Goal: Task Accomplishment & Management: Manage account settings

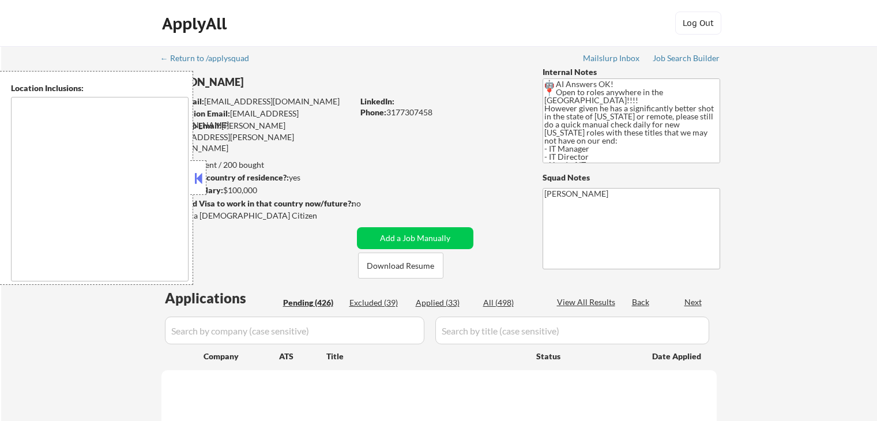
scroll to position [173, 0]
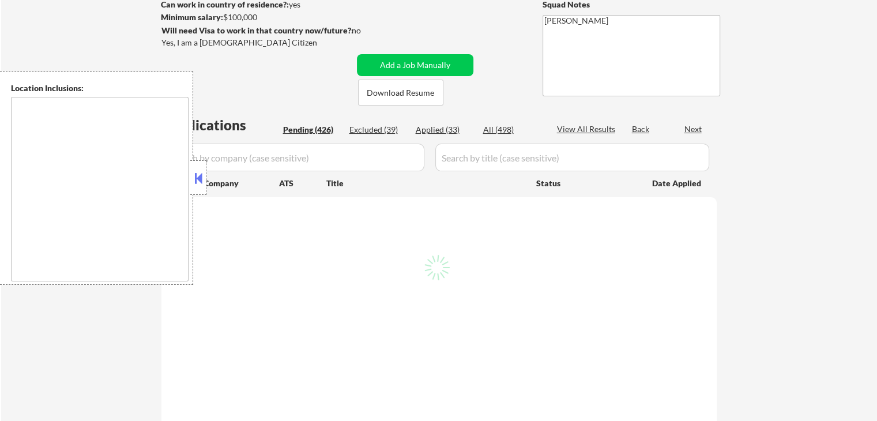
select select ""pending""
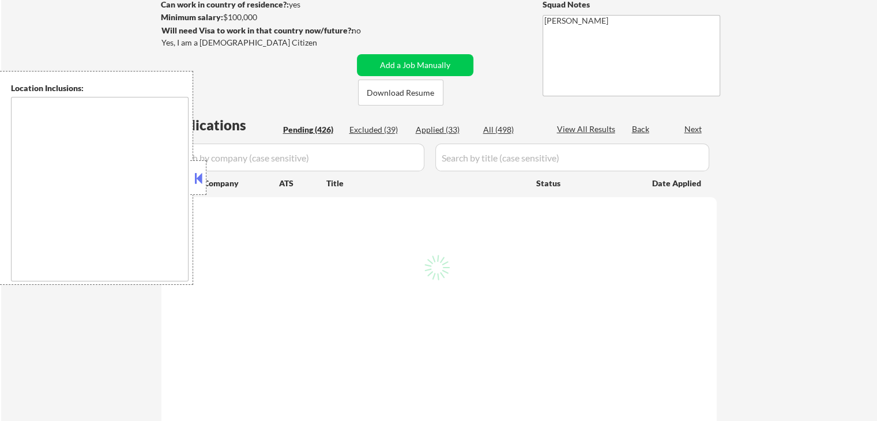
select select ""pending""
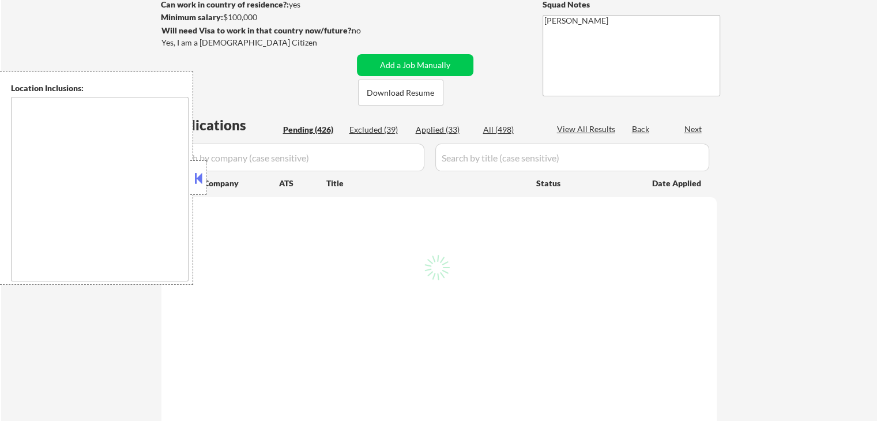
select select ""pending""
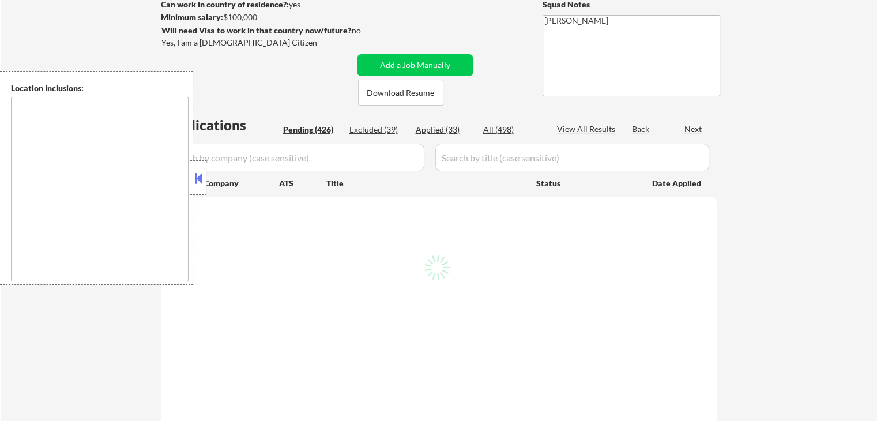
select select ""pending""
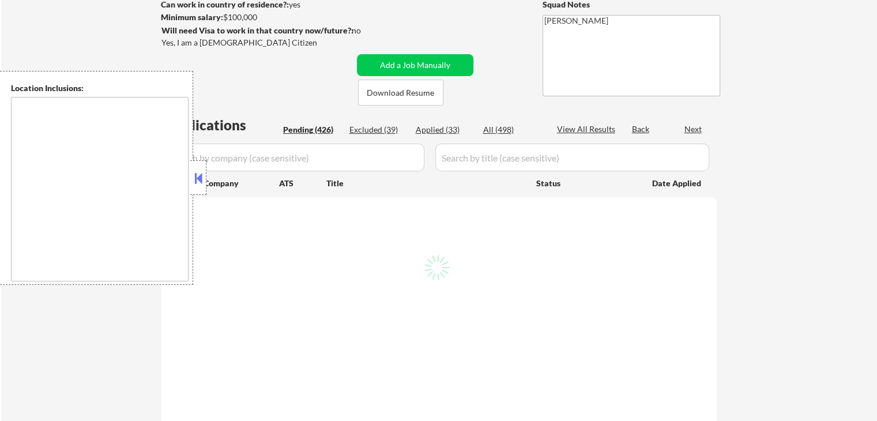
select select ""pending""
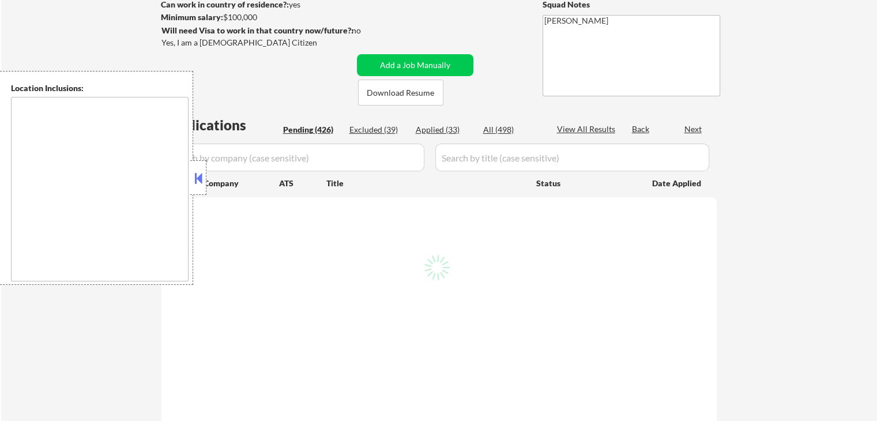
select select ""pending""
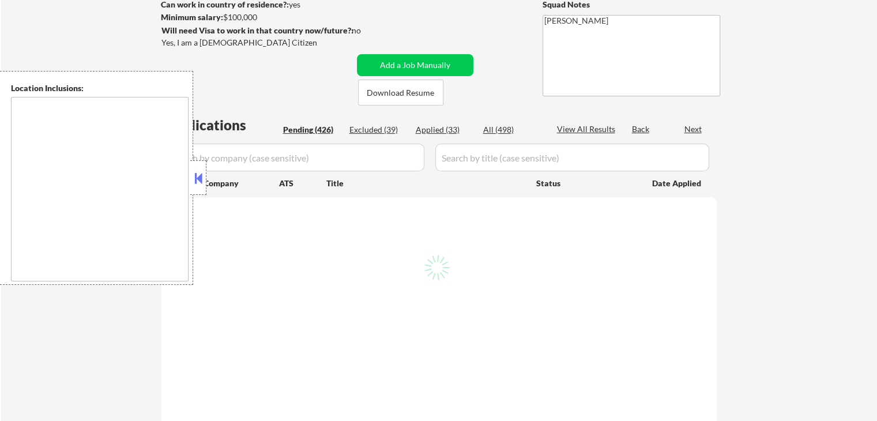
select select ""pending""
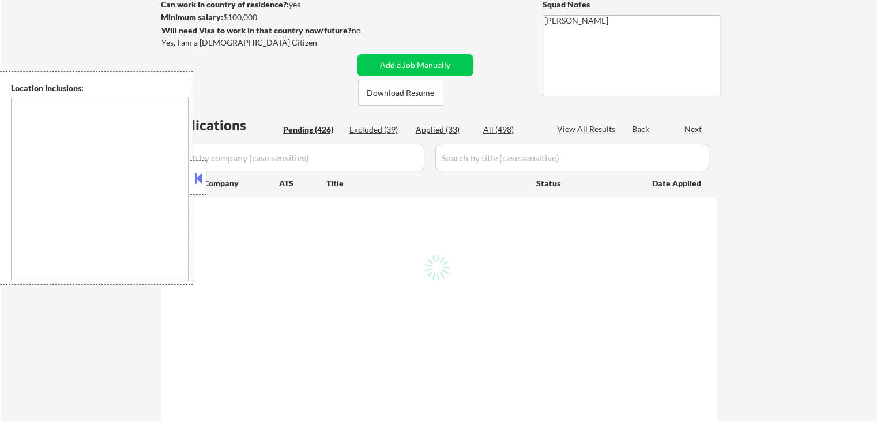
select select ""pending""
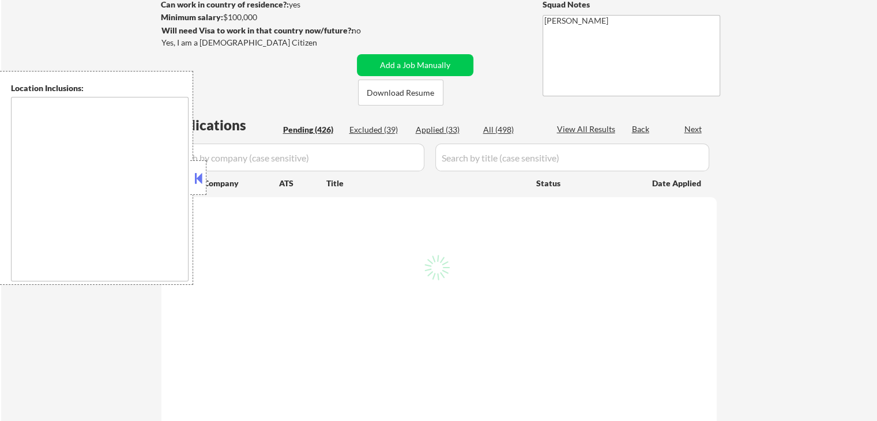
select select ""pending""
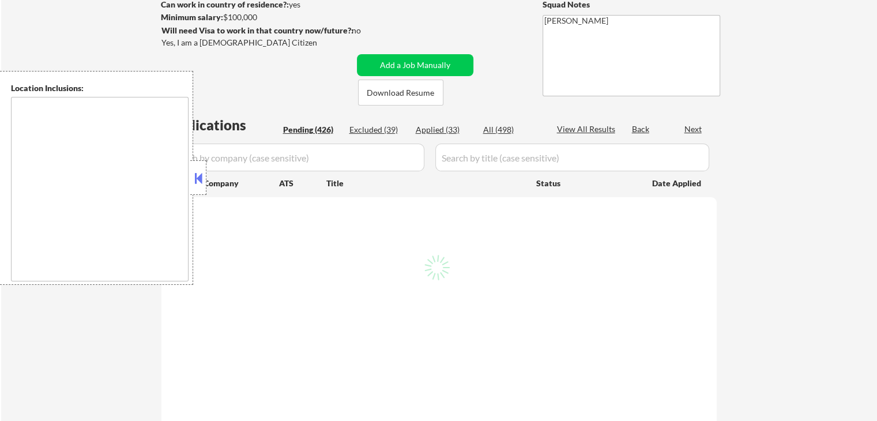
select select ""pending""
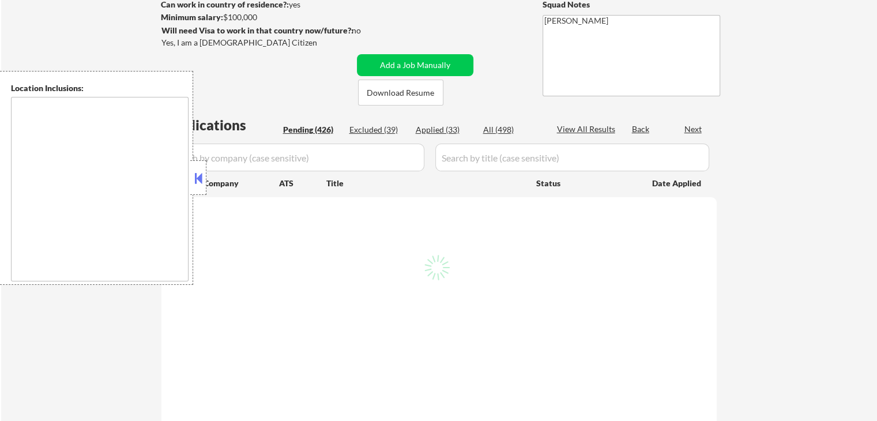
select select ""pending""
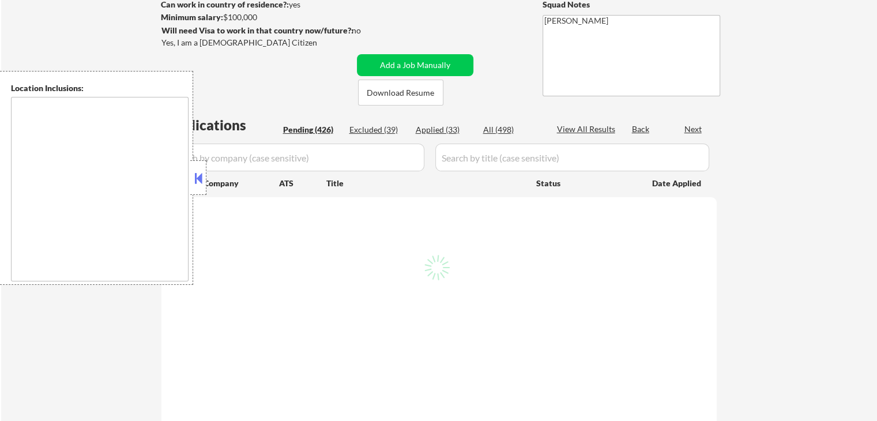
select select ""pending""
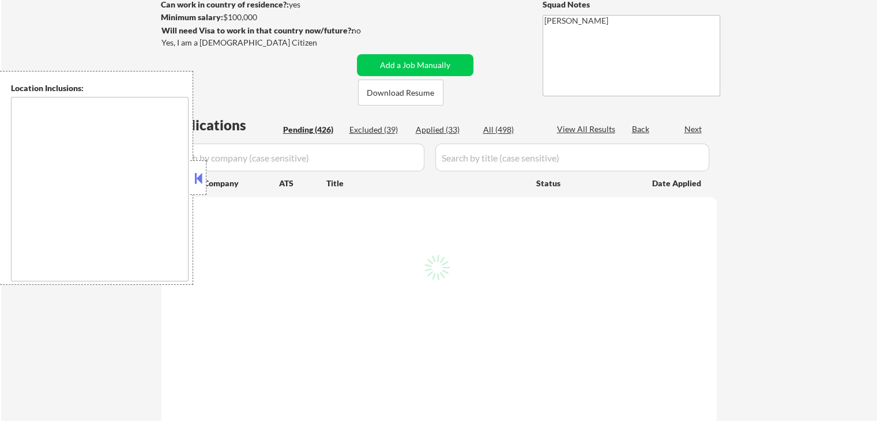
select select ""pending""
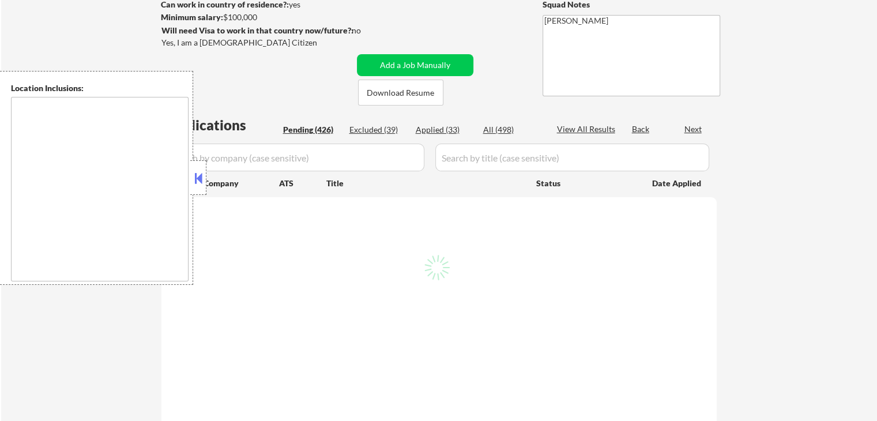
select select ""pending""
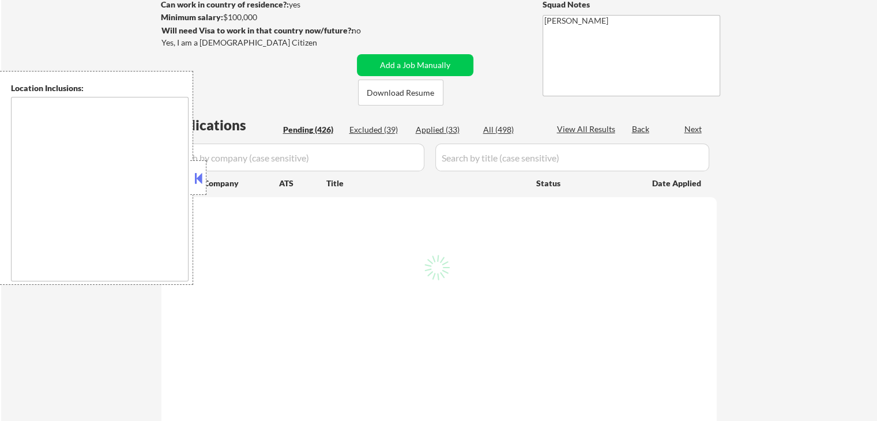
select select ""pending""
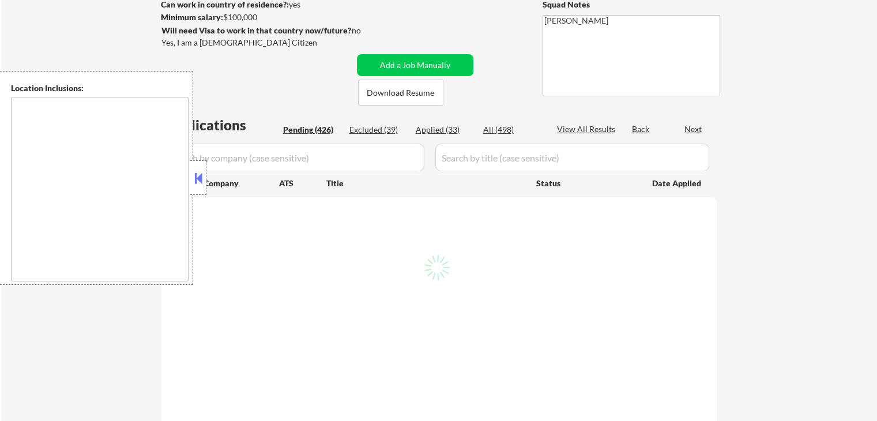
select select ""pending""
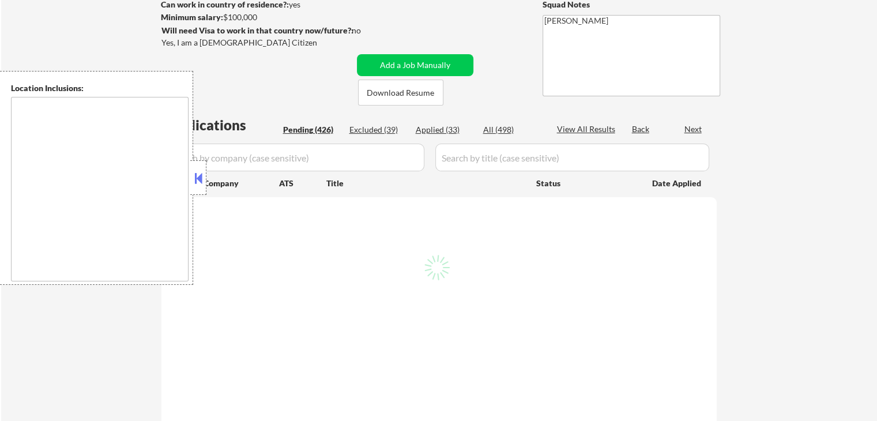
select select ""pending""
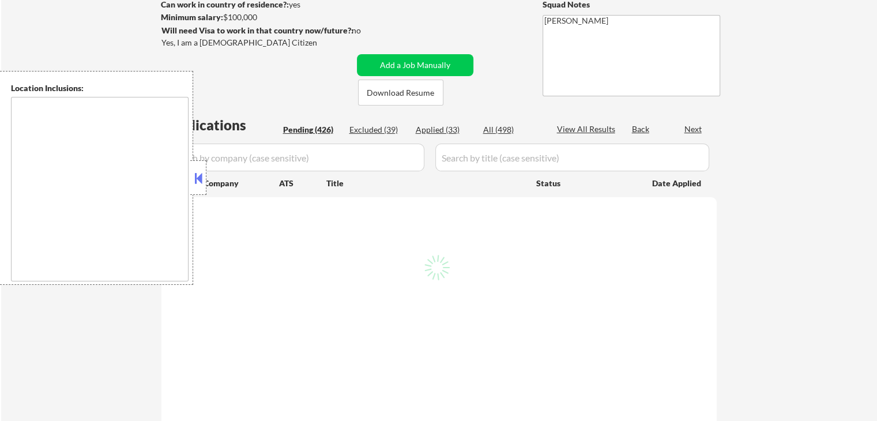
select select ""pending""
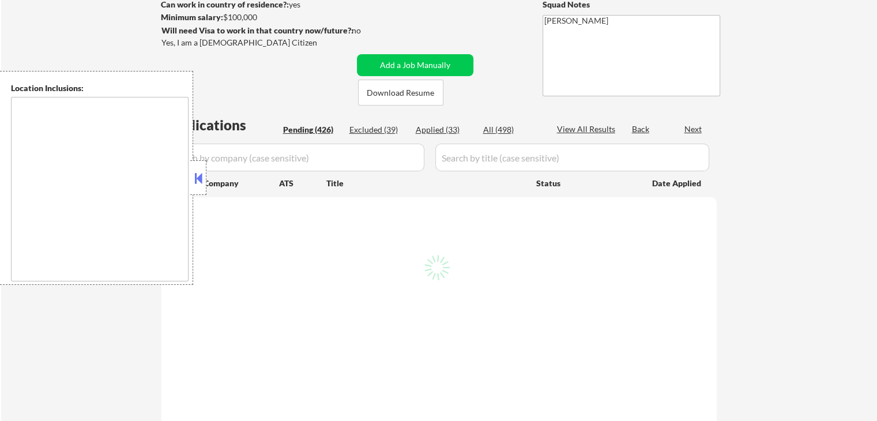
select select ""pending""
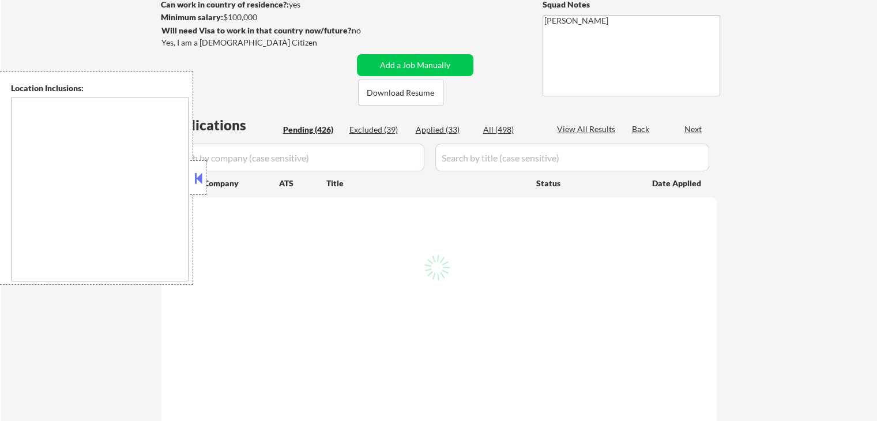
select select ""pending""
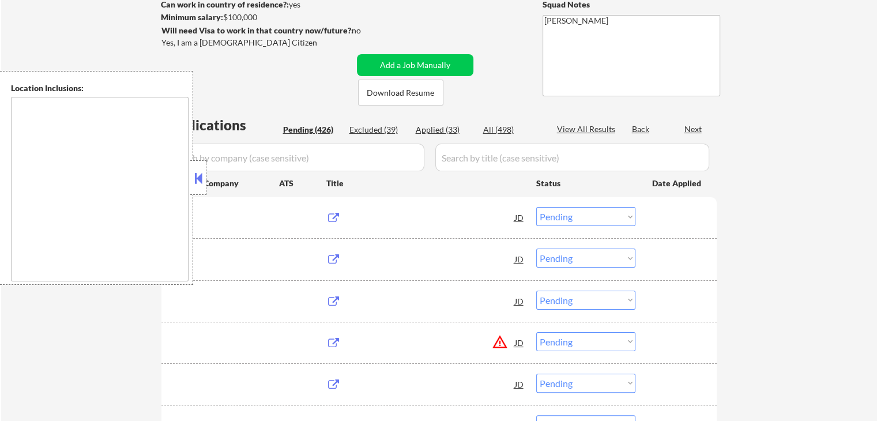
type textarea "country:[GEOGRAPHIC_DATA]"
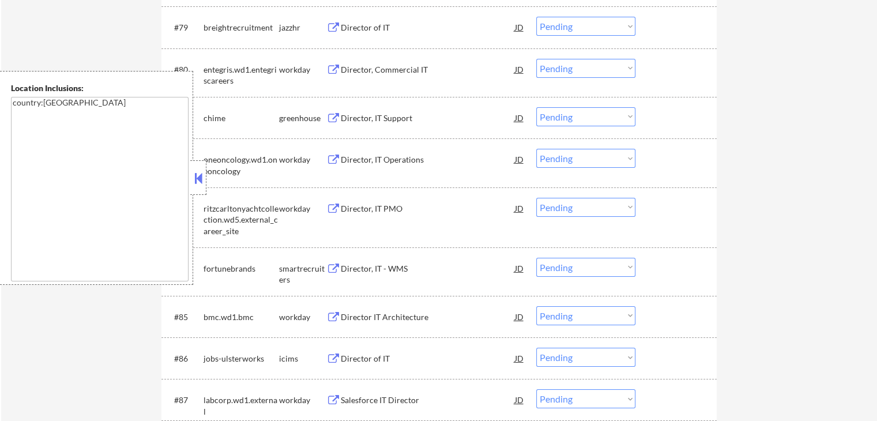
scroll to position [3946, 0]
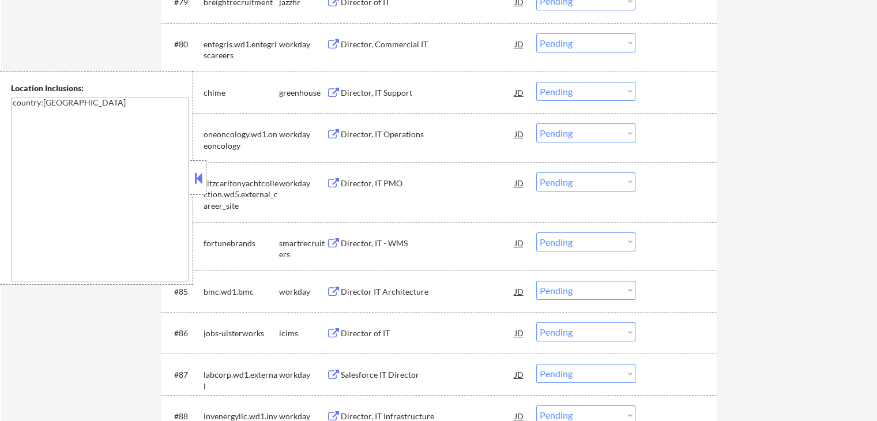
click at [329, 238] on button at bounding box center [333, 243] width 14 height 11
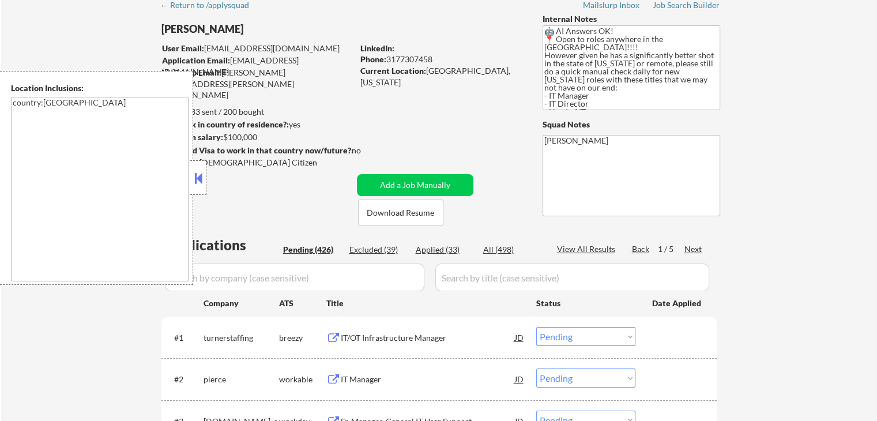
scroll to position [115, 0]
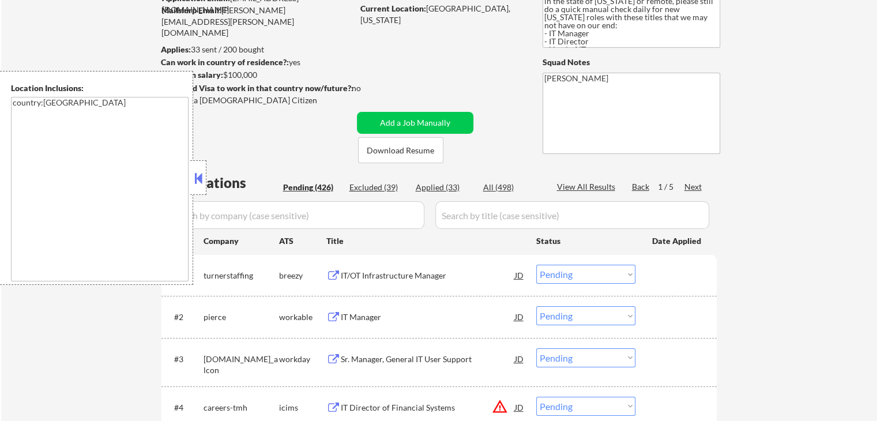
click at [698, 190] on div "Next" at bounding box center [693, 187] width 18 height 12
click at [698, 185] on div "Next" at bounding box center [693, 187] width 18 height 12
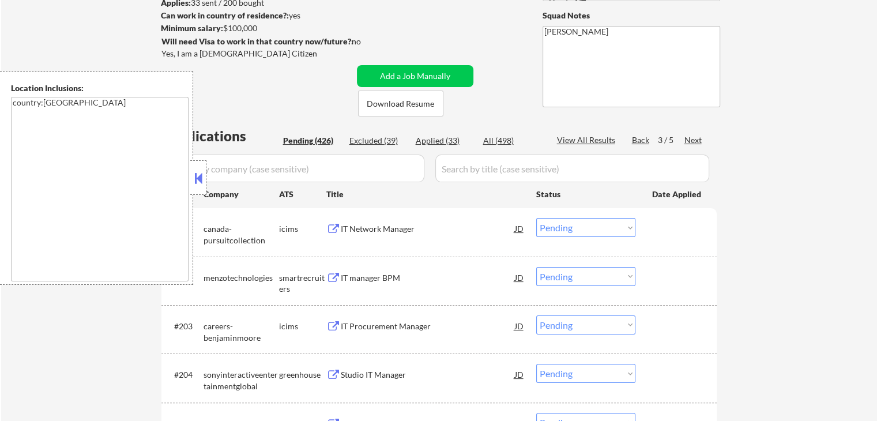
scroll to position [231, 0]
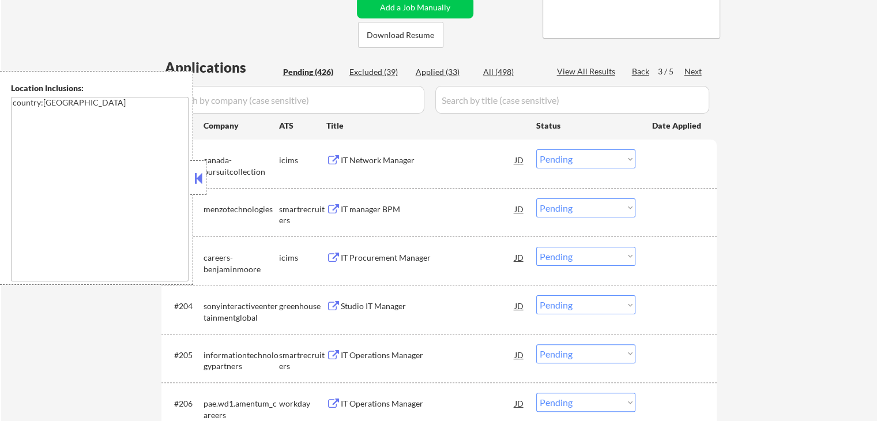
click at [330, 212] on button at bounding box center [333, 209] width 14 height 11
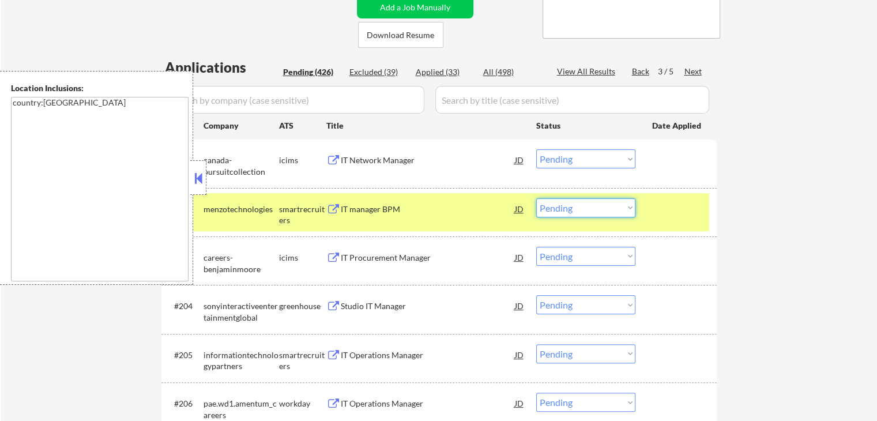
drag, startPoint x: 572, startPoint y: 208, endPoint x: 572, endPoint y: 214, distance: 6.9
click at [572, 208] on select "Choose an option... Pending Applied Excluded (Questions) Excluded (Expired) Exc…" at bounding box center [585, 207] width 99 height 19
click at [536, 198] on select "Choose an option... Pending Applied Excluded (Questions) Excluded (Expired) Exc…" at bounding box center [585, 207] width 99 height 19
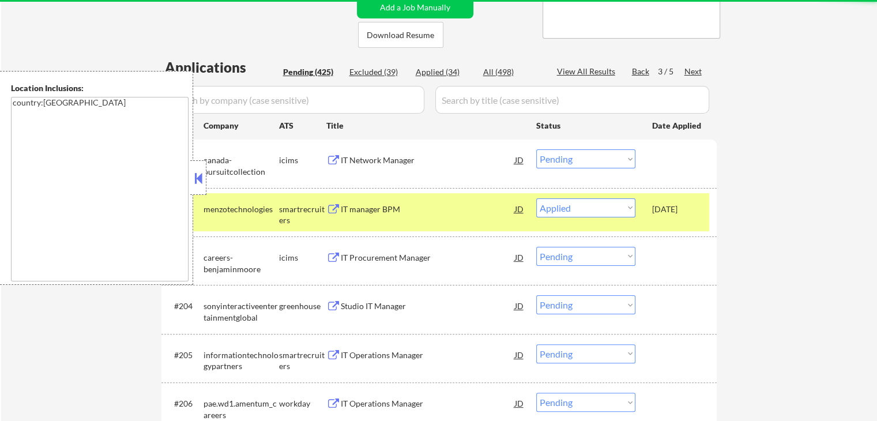
select select ""pending""
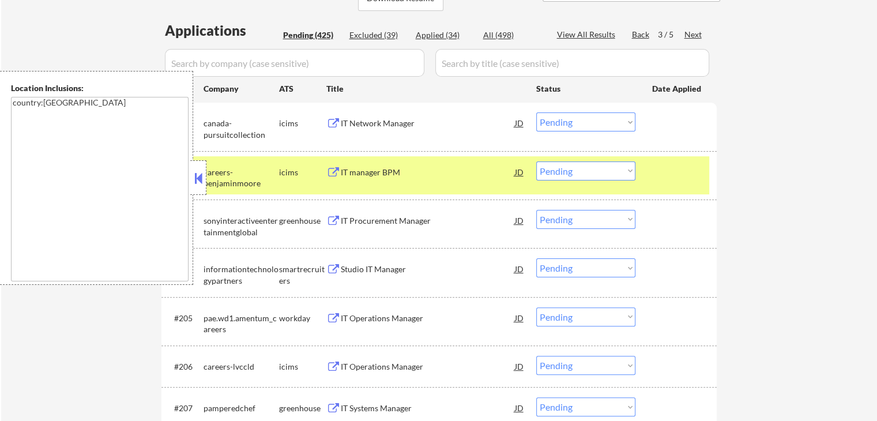
scroll to position [288, 0]
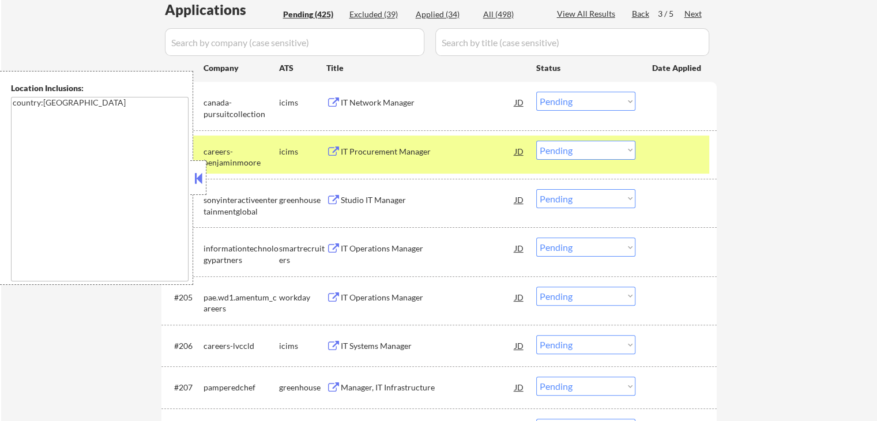
click at [333, 198] on button at bounding box center [333, 200] width 14 height 11
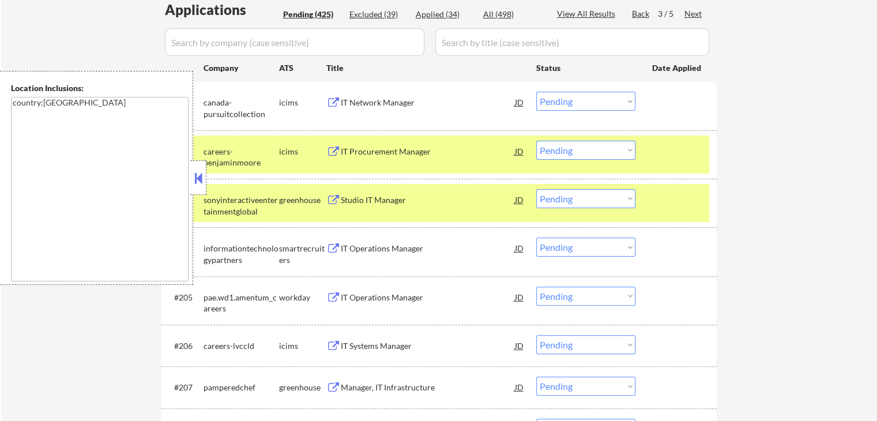
click at [597, 194] on select "Choose an option... Pending Applied Excluded (Questions) Excluded (Expired) Exc…" at bounding box center [585, 198] width 99 height 19
click at [536, 189] on select "Choose an option... Pending Applied Excluded (Questions) Excluded (Expired) Exc…" at bounding box center [585, 198] width 99 height 19
select select ""pending""
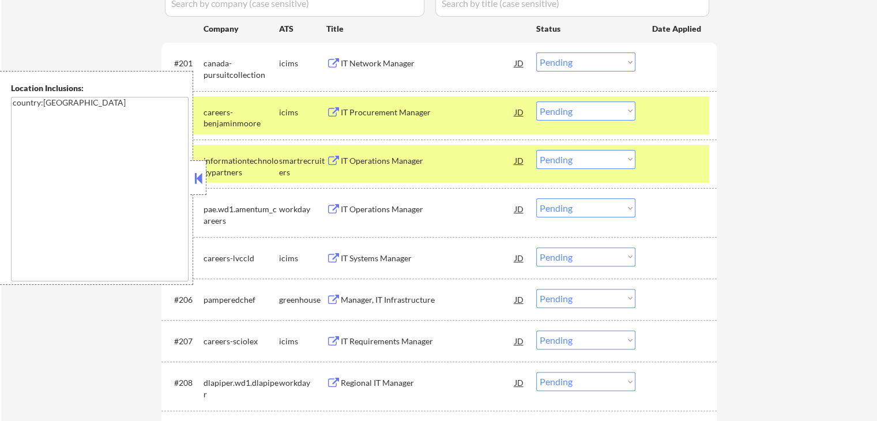
scroll to position [346, 0]
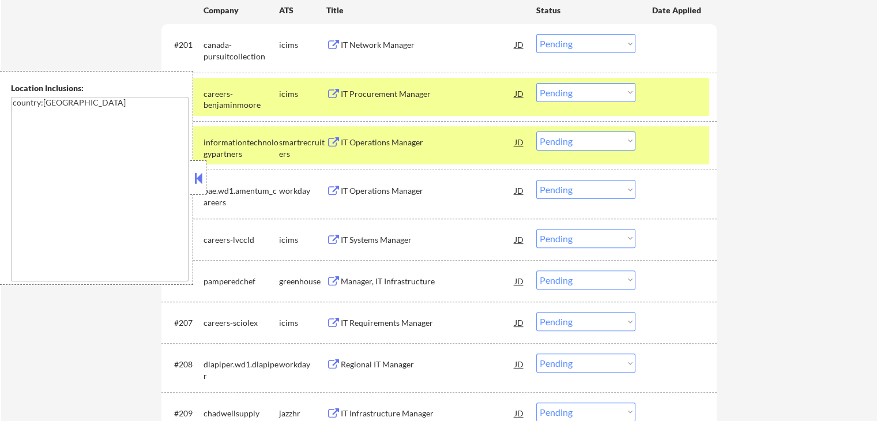
click at [329, 273] on div "Manager, IT Infrastructure JD" at bounding box center [425, 280] width 199 height 21
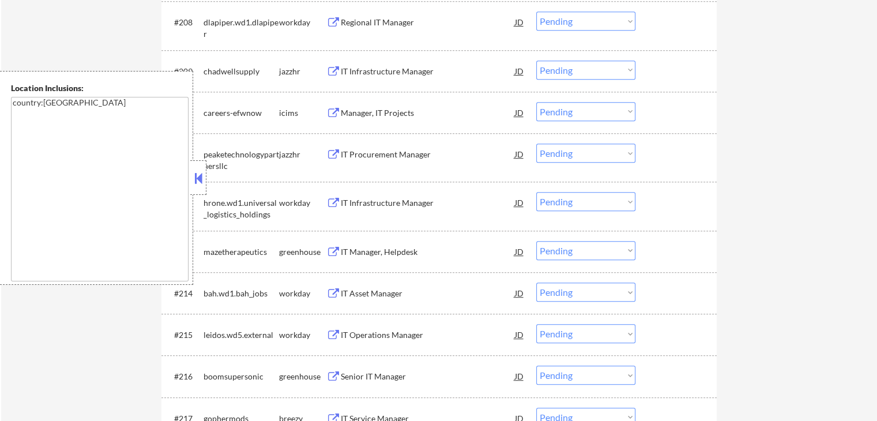
scroll to position [750, 0]
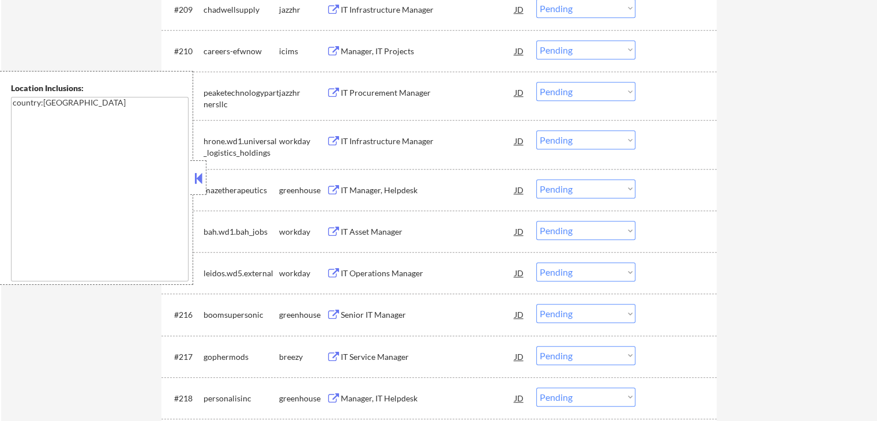
click at [335, 185] on button at bounding box center [333, 190] width 14 height 11
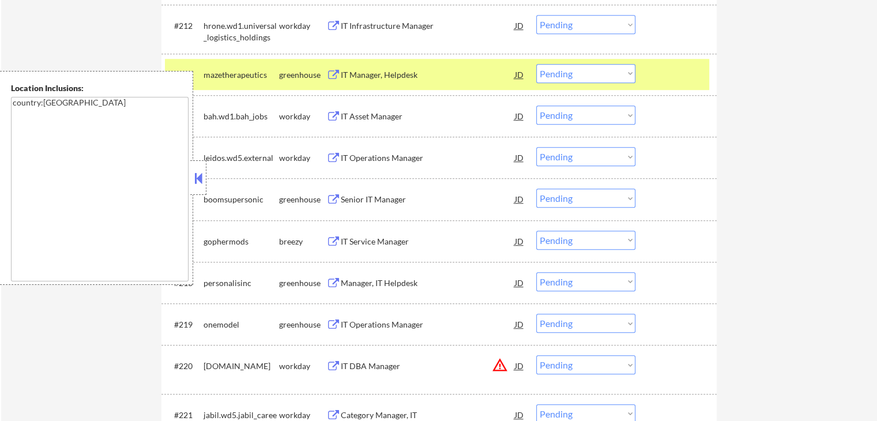
scroll to position [923, 0]
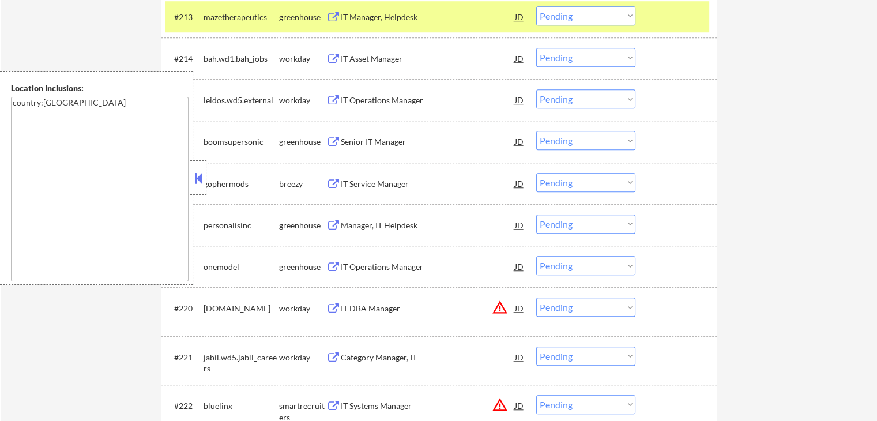
click at [332, 145] on button at bounding box center [333, 142] width 14 height 11
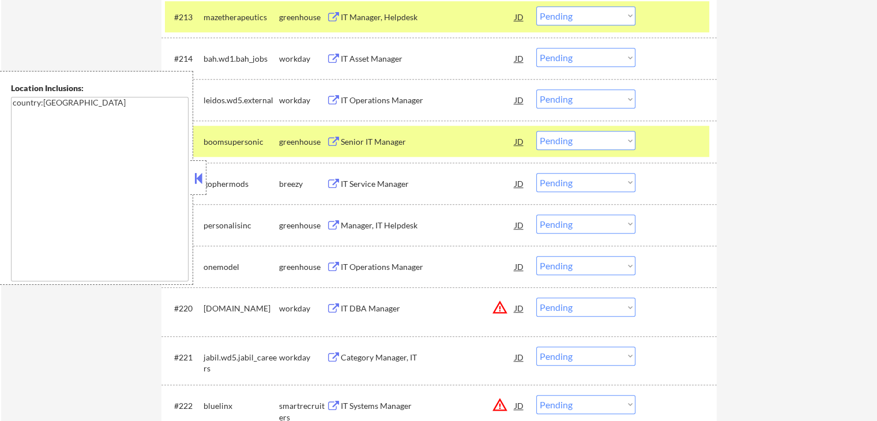
click at [571, 150] on select "Choose an option... Pending Applied Excluded (Questions) Excluded (Expired) Exc…" at bounding box center [585, 140] width 99 height 19
click at [536, 131] on select "Choose an option... Pending Applied Excluded (Questions) Excluded (Expired) Exc…" at bounding box center [585, 140] width 99 height 19
click at [330, 225] on button at bounding box center [333, 225] width 14 height 11
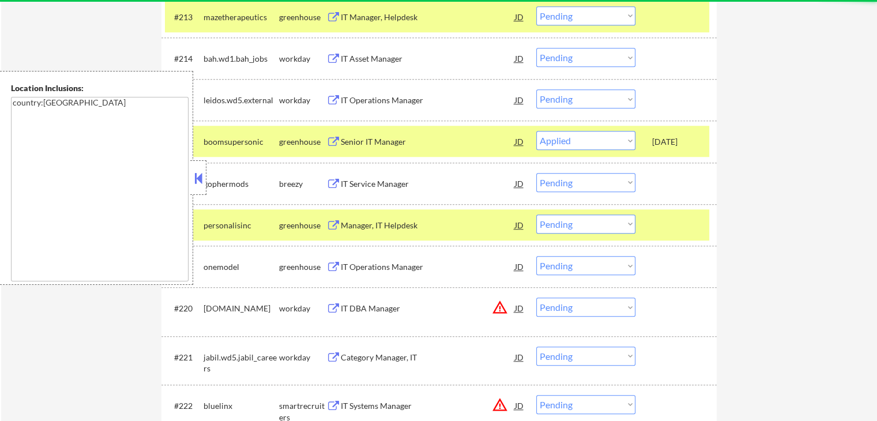
select select ""pending""
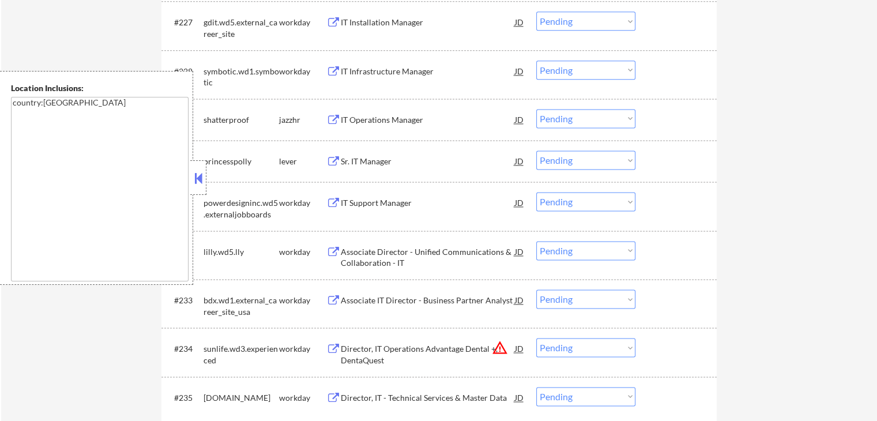
scroll to position [1557, 0]
click at [330, 159] on button at bounding box center [333, 161] width 14 height 11
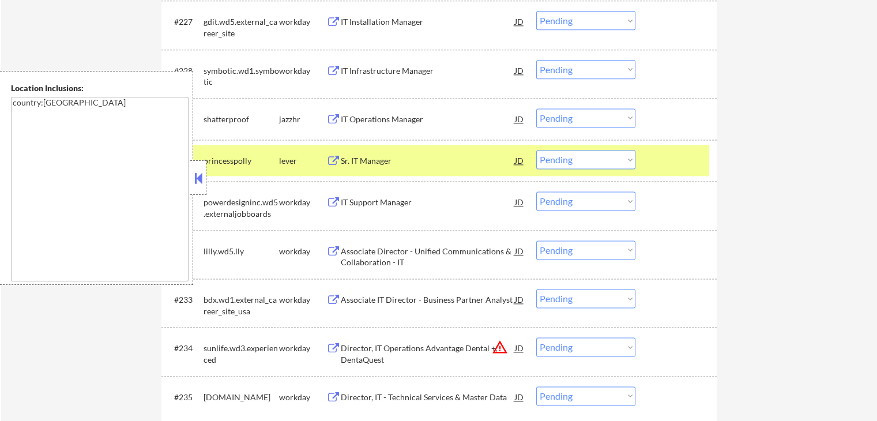
click at [590, 161] on select "Choose an option... Pending Applied Excluded (Questions) Excluded (Expired) Exc…" at bounding box center [585, 159] width 99 height 19
click at [536, 150] on select "Choose an option... Pending Applied Excluded (Questions) Excluded (Expired) Exc…" at bounding box center [585, 159] width 99 height 19
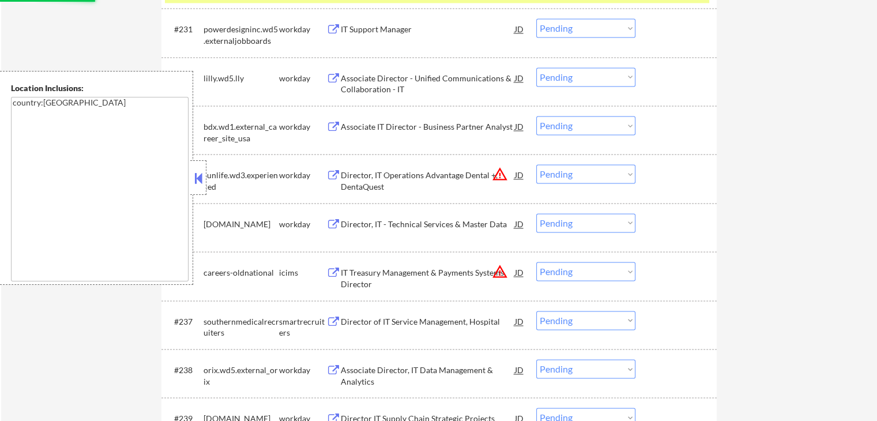
scroll to position [1787, 0]
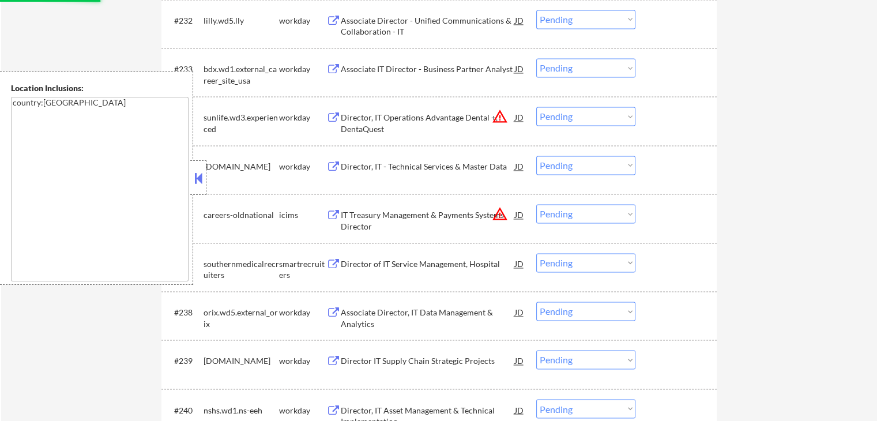
click at [334, 263] on button at bounding box center [333, 264] width 14 height 11
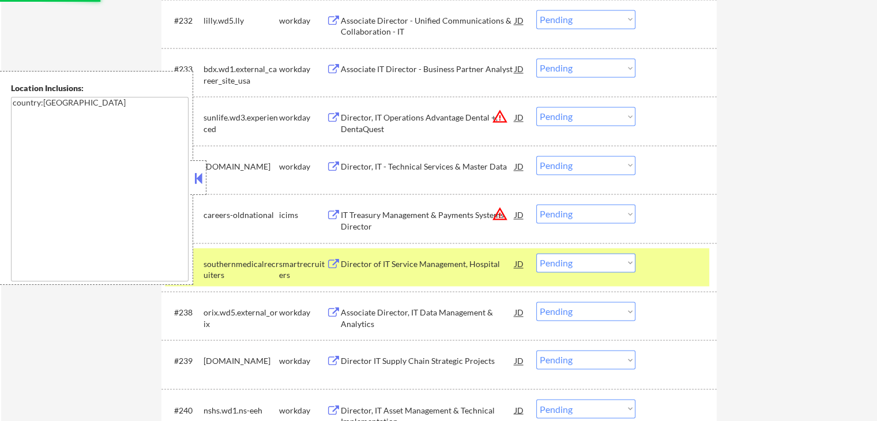
select select ""pending""
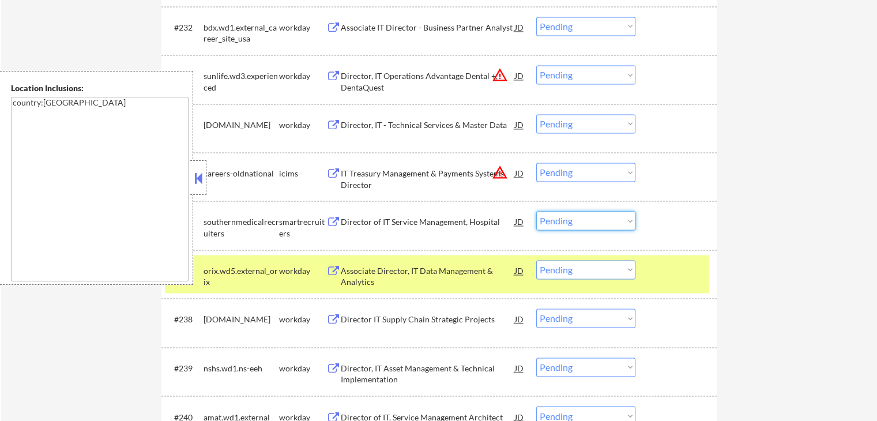
drag, startPoint x: 559, startPoint y: 217, endPoint x: 562, endPoint y: 229, distance: 12.4
click at [559, 217] on select "Choose an option... Pending Applied Excluded (Questions) Excluded (Expired) Exc…" at bounding box center [585, 220] width 99 height 19
click at [536, 211] on select "Choose an option... Pending Applied Excluded (Questions) Excluded (Expired) Exc…" at bounding box center [585, 220] width 99 height 19
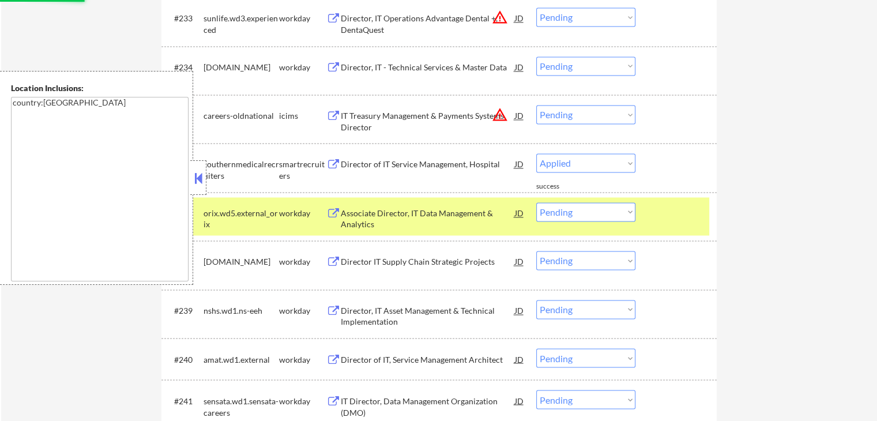
select select ""pending""
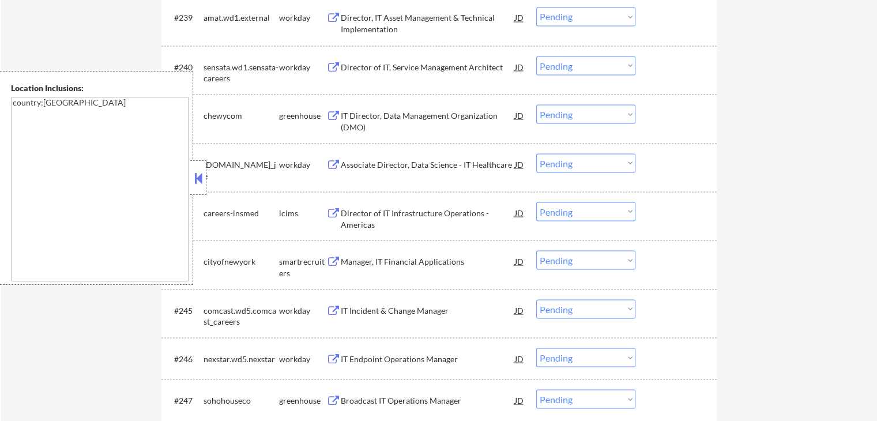
scroll to position [2133, 0]
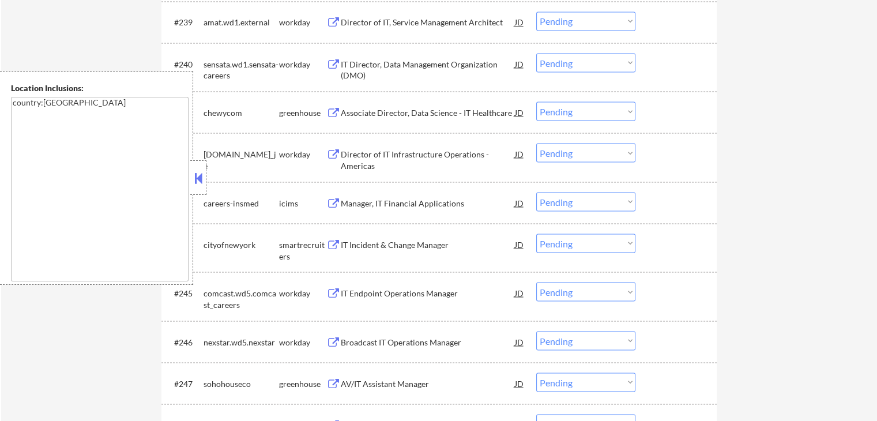
click at [332, 108] on button at bounding box center [333, 112] width 14 height 11
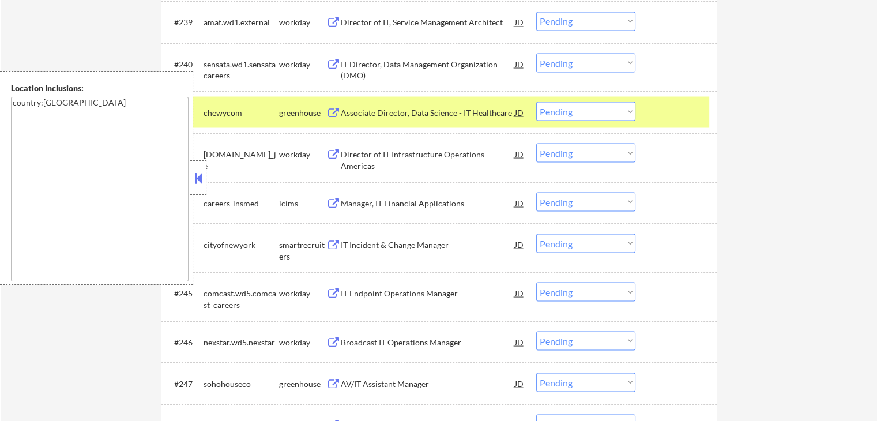
click at [333, 242] on button at bounding box center [333, 244] width 14 height 11
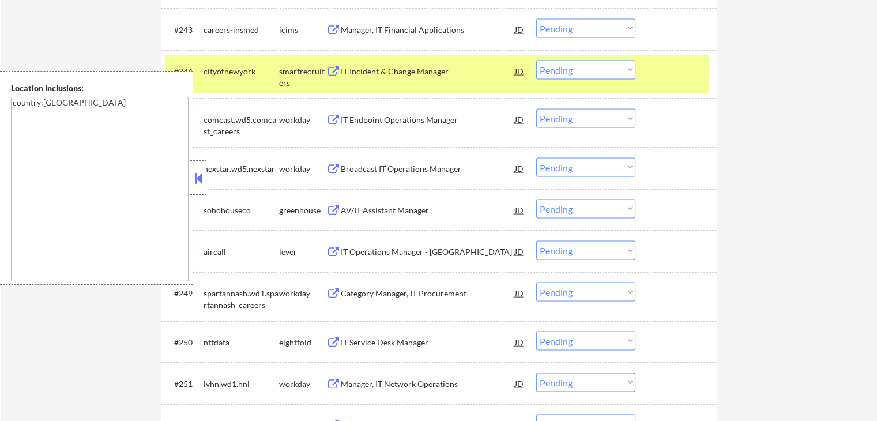
scroll to position [2364, 0]
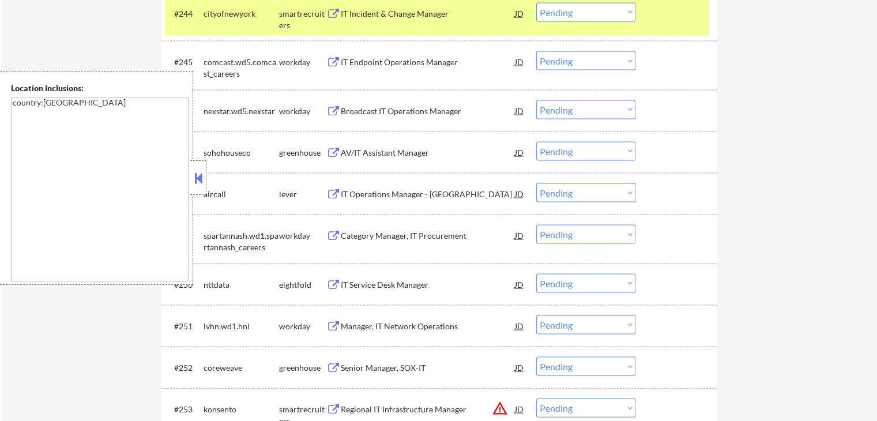
click at [334, 149] on button at bounding box center [333, 153] width 14 height 11
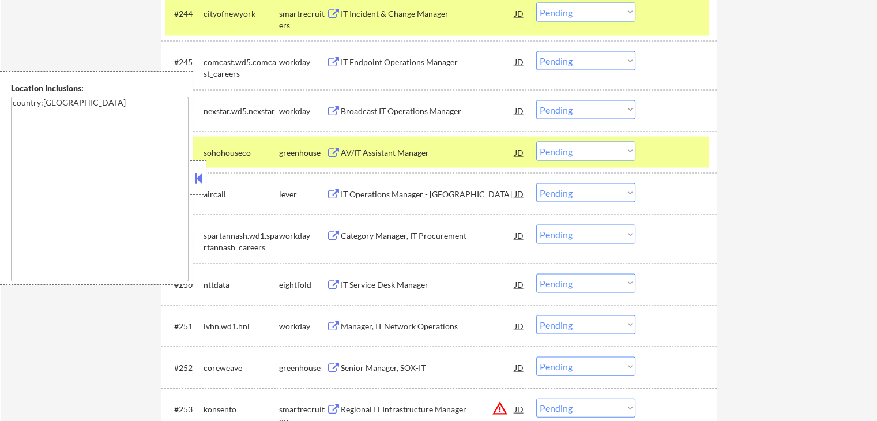
click at [332, 194] on button at bounding box center [333, 194] width 14 height 11
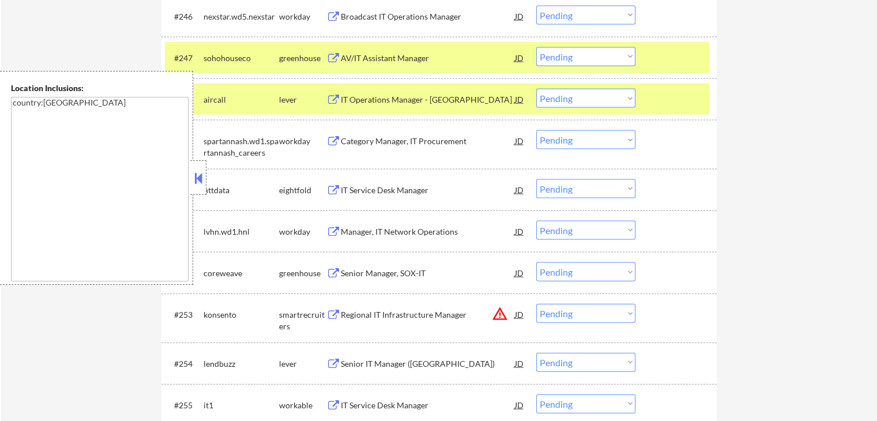
scroll to position [2479, 0]
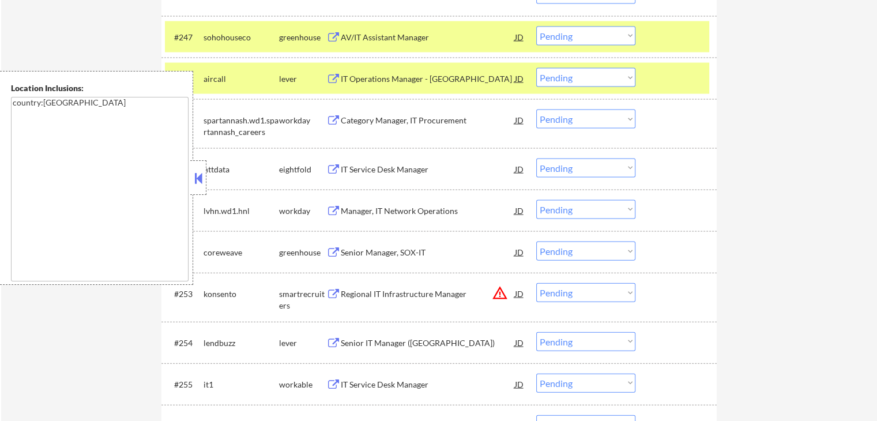
click at [585, 80] on select "Choose an option... Pending Applied Excluded (Questions) Excluded (Expired) Exc…" at bounding box center [585, 77] width 99 height 19
click at [536, 68] on select "Choose an option... Pending Applied Excluded (Questions) Excluded (Expired) Exc…" at bounding box center [585, 77] width 99 height 19
click at [333, 252] on button at bounding box center [333, 252] width 14 height 11
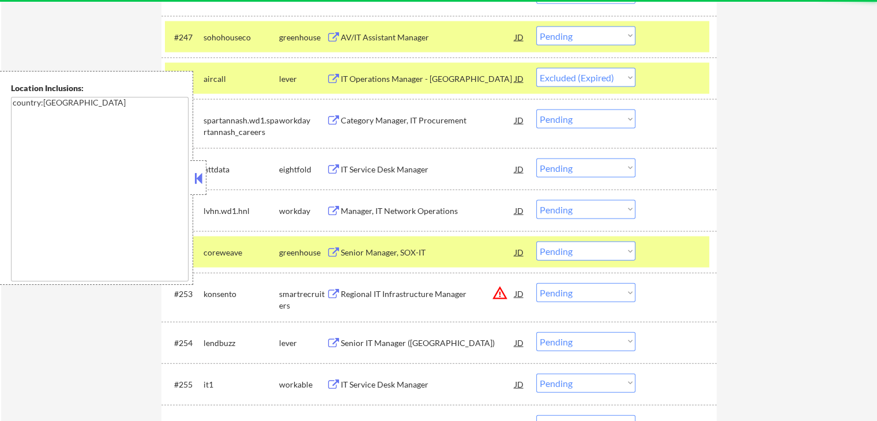
select select ""pending""
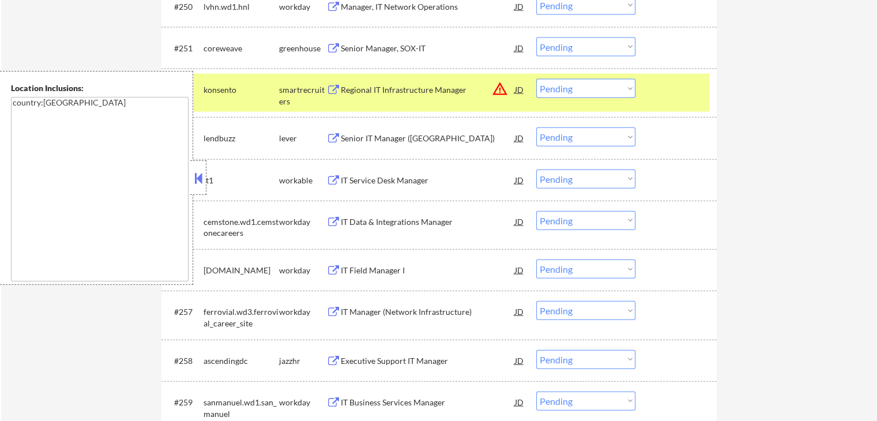
scroll to position [2652, 0]
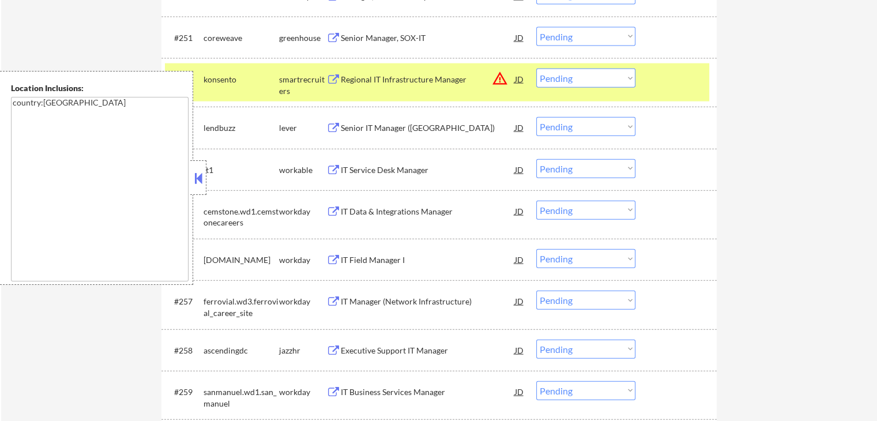
click at [335, 125] on button at bounding box center [333, 128] width 14 height 11
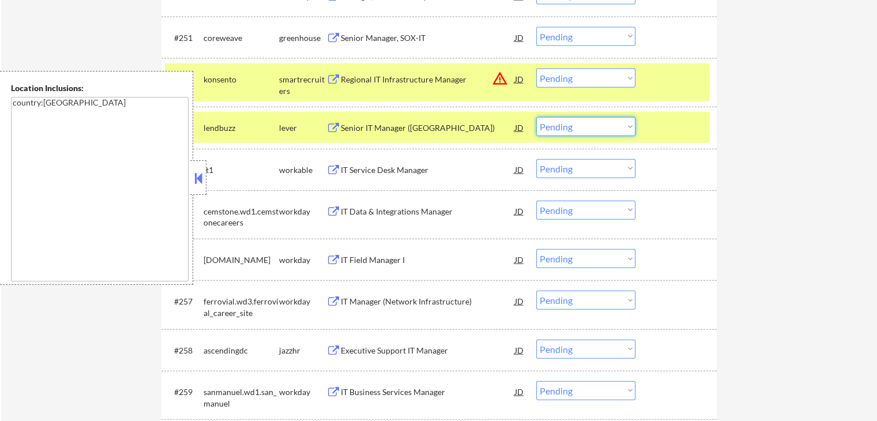
click at [571, 129] on select "Choose an option... Pending Applied Excluded (Questions) Excluded (Expired) Exc…" at bounding box center [585, 126] width 99 height 19
click at [536, 117] on select "Choose an option... Pending Applied Excluded (Questions) Excluded (Expired) Exc…" at bounding box center [585, 126] width 99 height 19
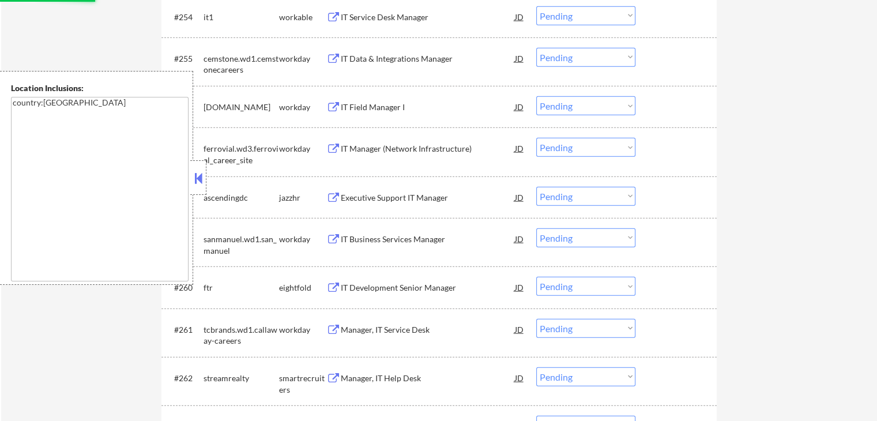
scroll to position [2825, 0]
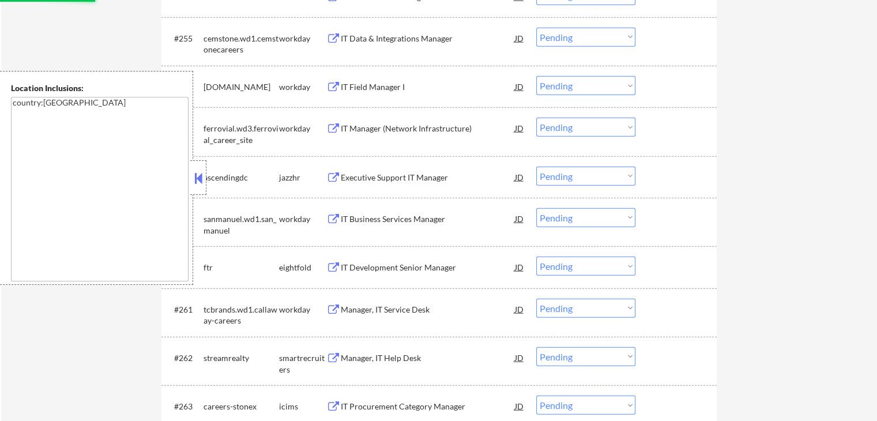
click at [334, 267] on button at bounding box center [333, 267] width 14 height 11
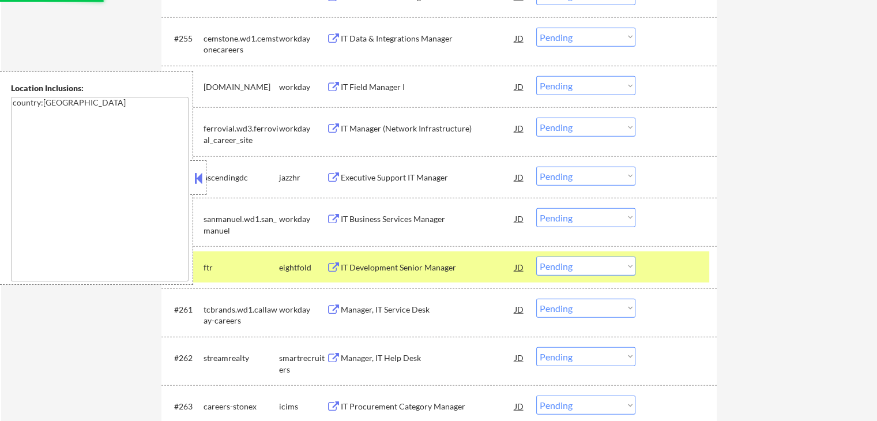
select select ""pending""
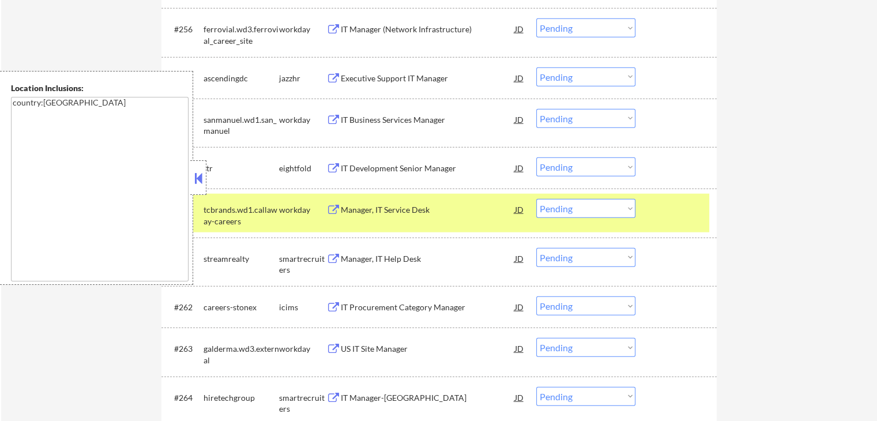
scroll to position [2941, 0]
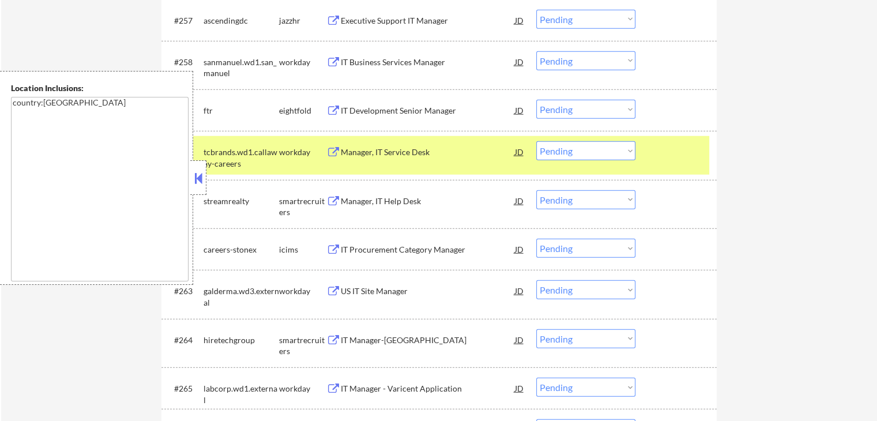
click at [327, 199] on button at bounding box center [333, 201] width 14 height 11
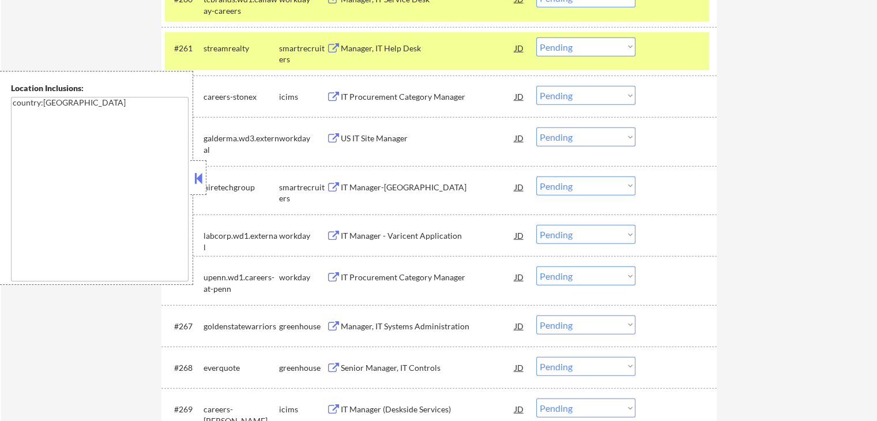
scroll to position [3114, 0]
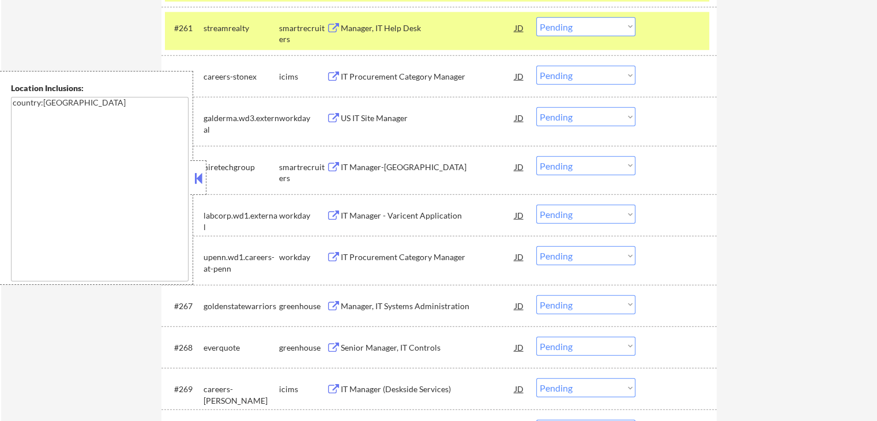
click at [336, 164] on button at bounding box center [333, 167] width 14 height 11
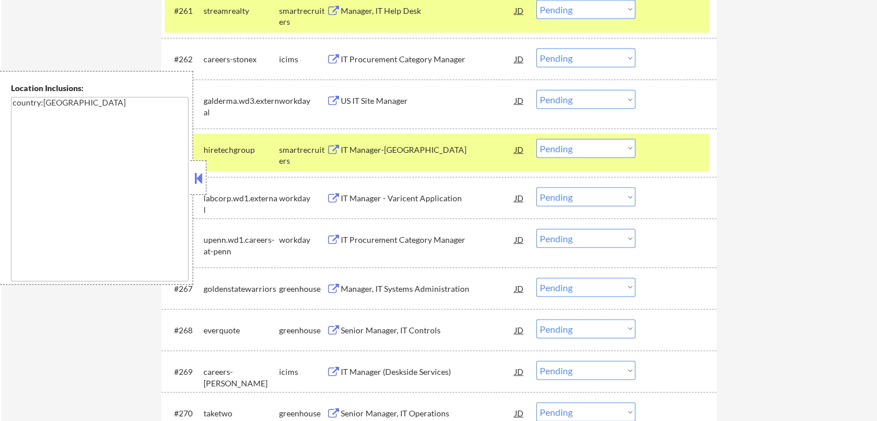
scroll to position [3157, 0]
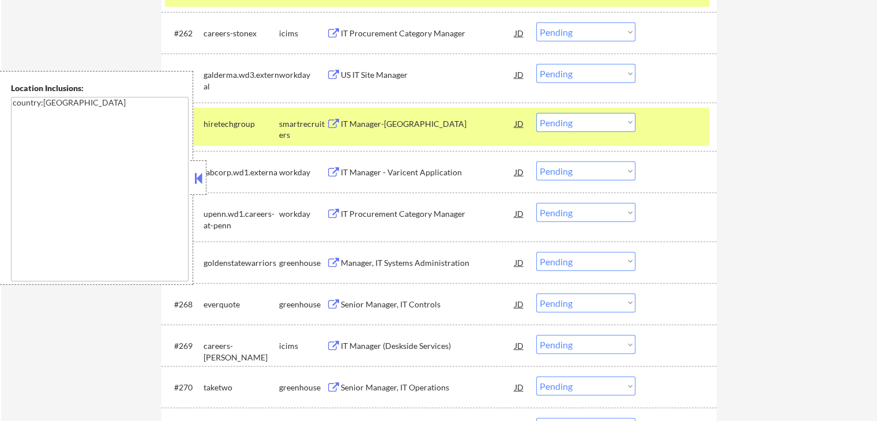
click at [590, 119] on select "Choose an option... Pending Applied Excluded (Questions) Excluded (Expired) Exc…" at bounding box center [585, 122] width 99 height 19
click at [536, 113] on select "Choose an option... Pending Applied Excluded (Questions) Excluded (Expired) Exc…" at bounding box center [585, 122] width 99 height 19
select select ""pending""
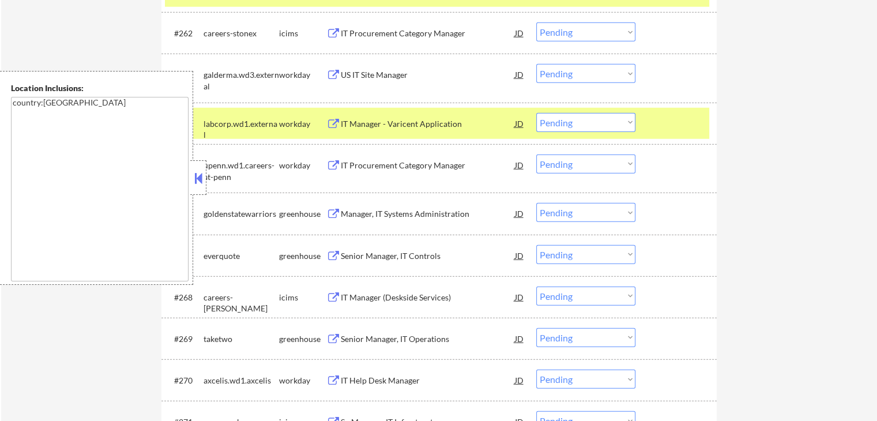
click at [331, 212] on button at bounding box center [333, 214] width 14 height 11
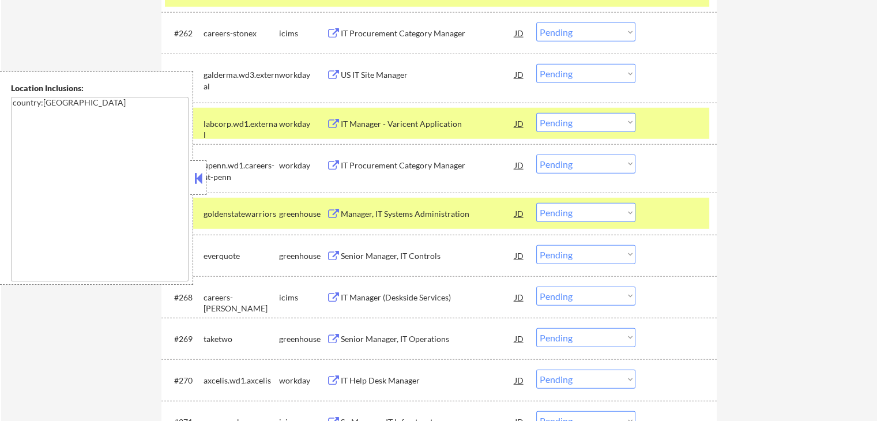
click at [332, 251] on button at bounding box center [333, 256] width 14 height 11
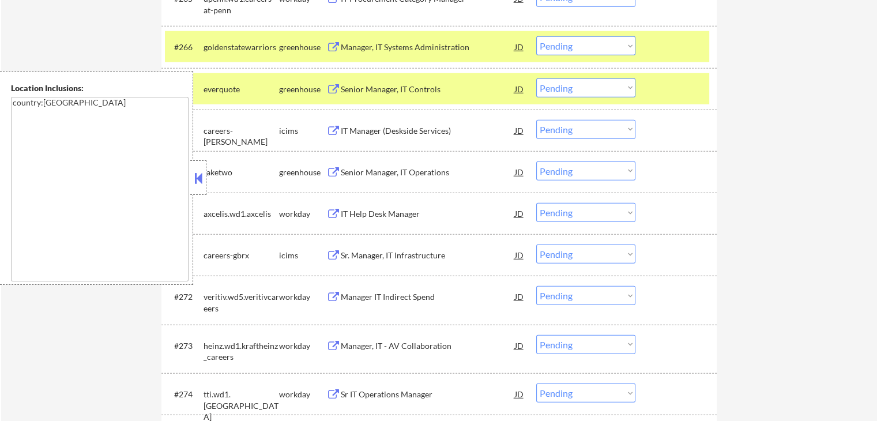
scroll to position [3330, 0]
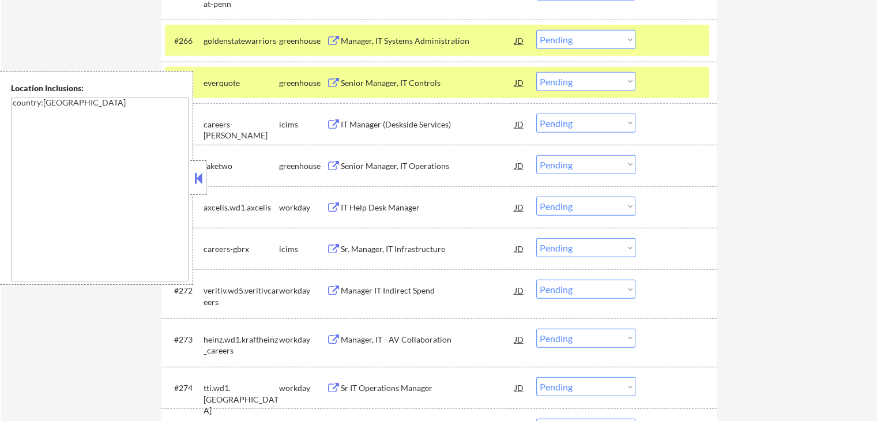
click at [330, 166] on button at bounding box center [333, 166] width 14 height 11
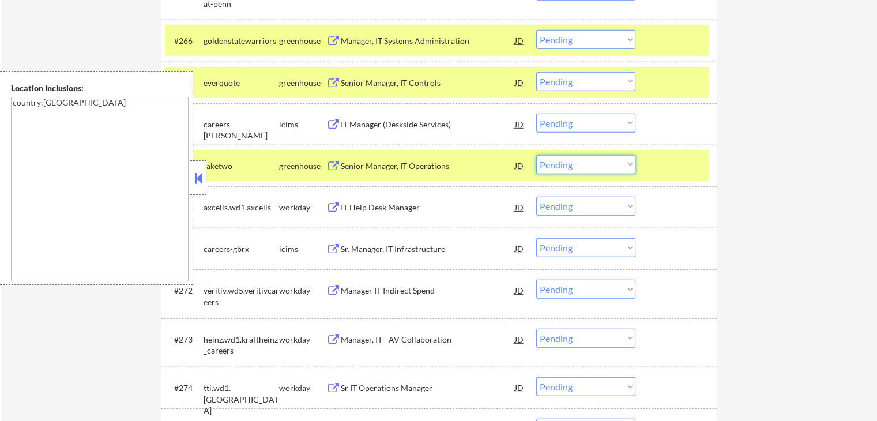
click at [574, 167] on select "Choose an option... Pending Applied Excluded (Questions) Excluded (Expired) Exc…" at bounding box center [585, 164] width 99 height 19
click at [536, 155] on select "Choose an option... Pending Applied Excluded (Questions) Excluded (Expired) Exc…" at bounding box center [585, 164] width 99 height 19
select select ""pending""
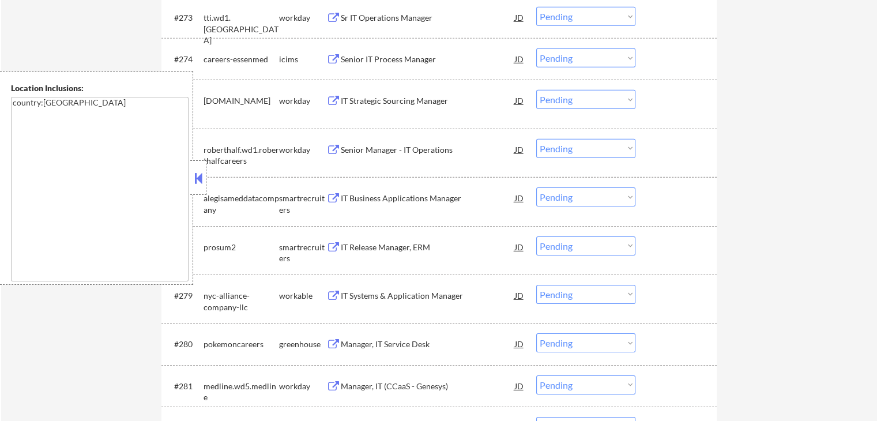
scroll to position [3676, 0]
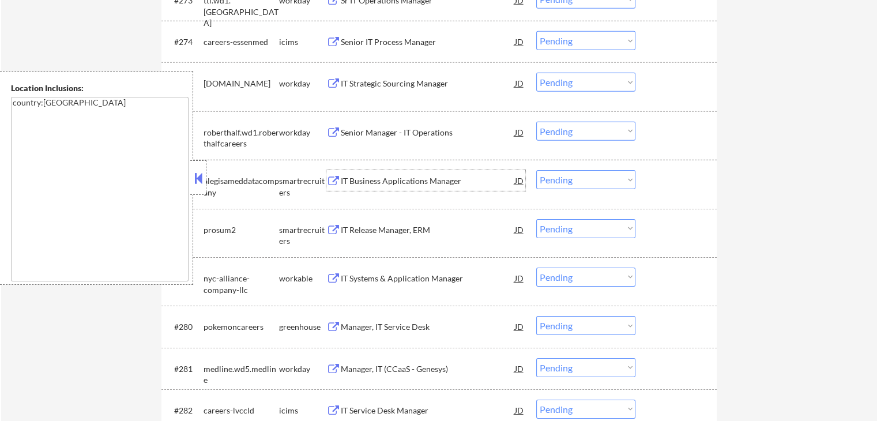
click at [332, 176] on div "IT Business Applications Manager JD" at bounding box center [425, 180] width 199 height 21
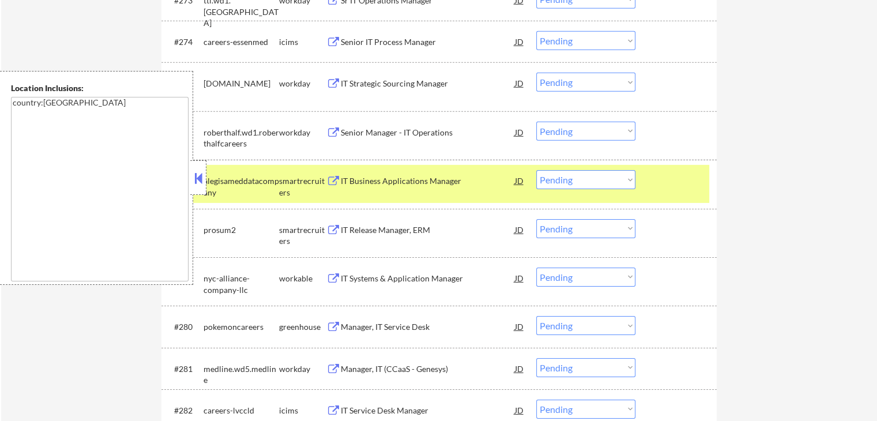
click at [620, 183] on select "Choose an option... Pending Applied Excluded (Questions) Excluded (Expired) Exc…" at bounding box center [585, 179] width 99 height 19
click at [536, 170] on select "Choose an option... Pending Applied Excluded (Questions) Excluded (Expired) Exc…" at bounding box center [585, 179] width 99 height 19
click at [334, 227] on button at bounding box center [333, 230] width 14 height 11
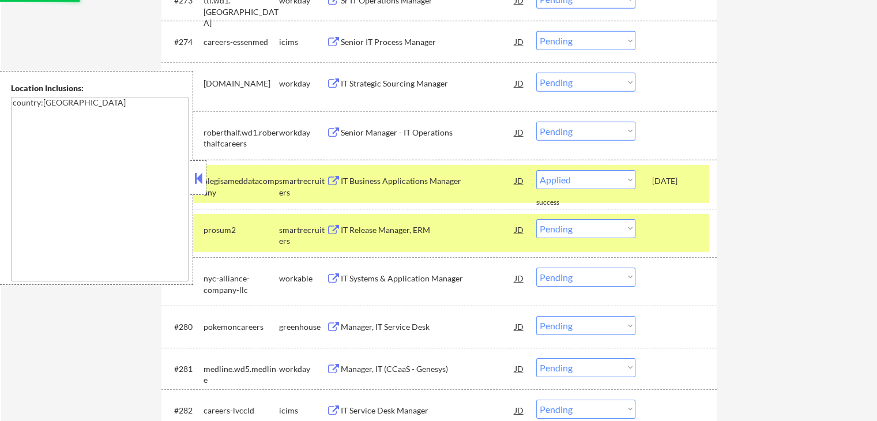
select select ""pending""
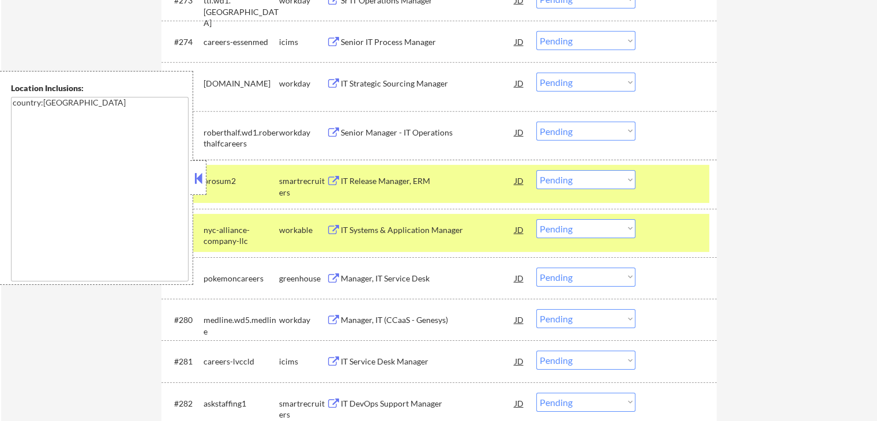
drag, startPoint x: 619, startPoint y: 178, endPoint x: 609, endPoint y: 186, distance: 13.1
click at [619, 178] on select "Choose an option... Pending Applied Excluded (Questions) Excluded (Expired) Exc…" at bounding box center [585, 179] width 99 height 19
click at [536, 170] on select "Choose an option... Pending Applied Excluded (Questions) Excluded (Expired) Exc…" at bounding box center [585, 179] width 99 height 19
select select ""pending""
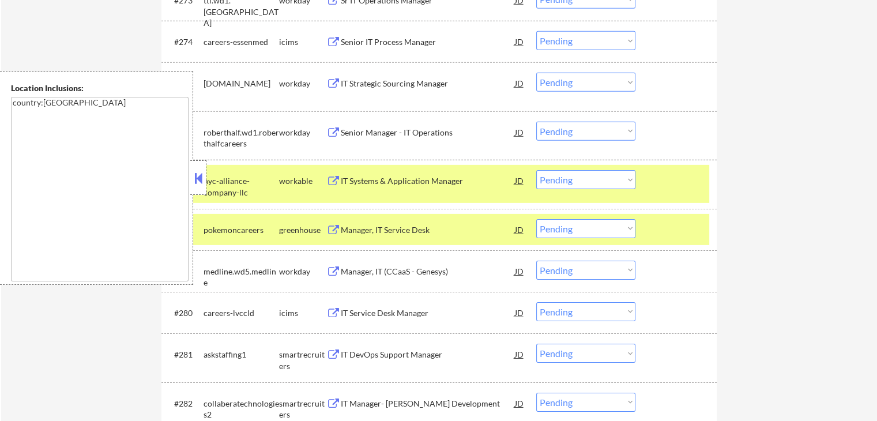
click at [337, 227] on button at bounding box center [333, 230] width 14 height 11
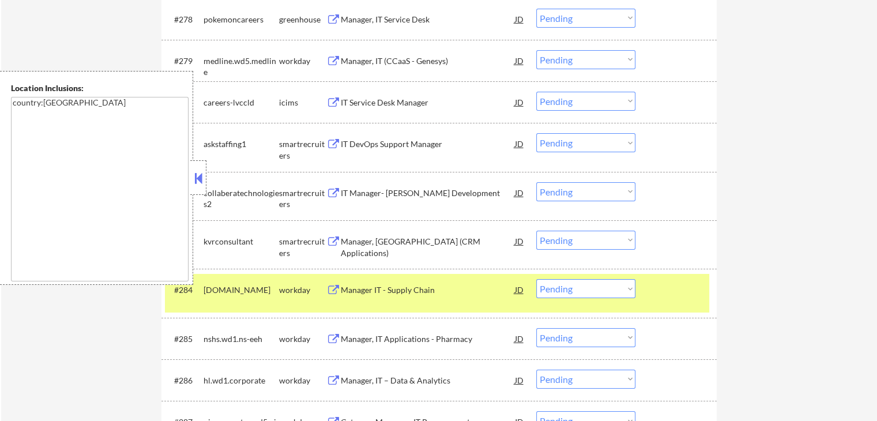
scroll to position [3906, 0]
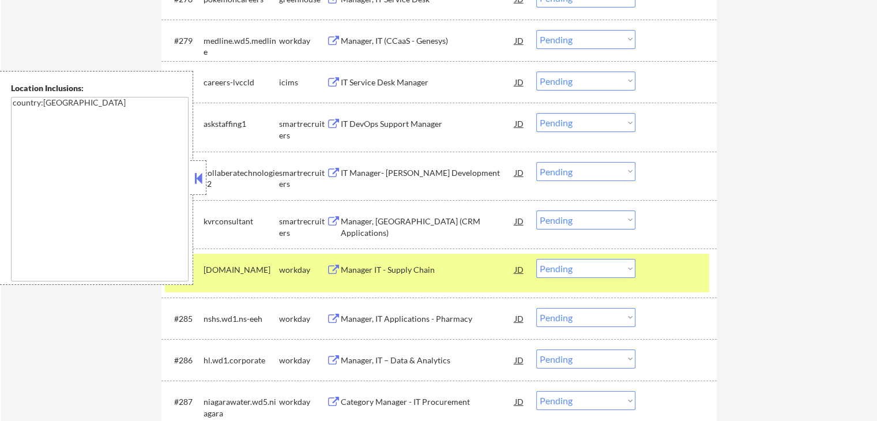
click at [331, 121] on button at bounding box center [333, 124] width 14 height 11
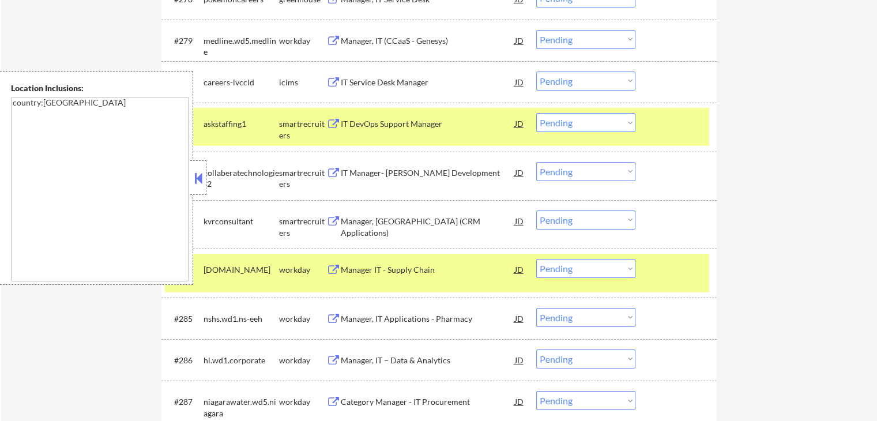
click at [572, 127] on select "Choose an option... Pending Applied Excluded (Questions) Excluded (Expired) Exc…" at bounding box center [585, 122] width 99 height 19
click at [536, 113] on select "Choose an option... Pending Applied Excluded (Questions) Excluded (Expired) Exc…" at bounding box center [585, 122] width 99 height 19
click at [337, 172] on button at bounding box center [333, 173] width 14 height 11
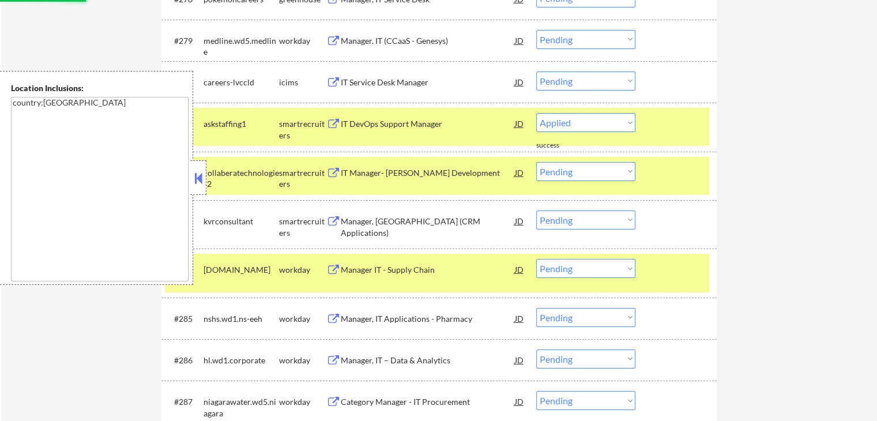
select select ""pending""
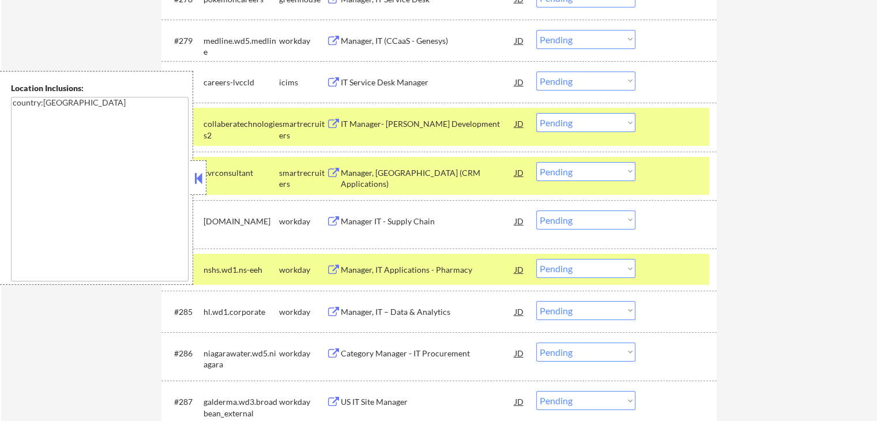
click at [619, 123] on select "Choose an option... Pending Applied Excluded (Questions) Excluded (Expired) Exc…" at bounding box center [585, 122] width 99 height 19
click at [536, 113] on select "Choose an option... Pending Applied Excluded (Questions) Excluded (Expired) Exc…" at bounding box center [585, 122] width 99 height 19
click at [333, 171] on button at bounding box center [333, 173] width 14 height 11
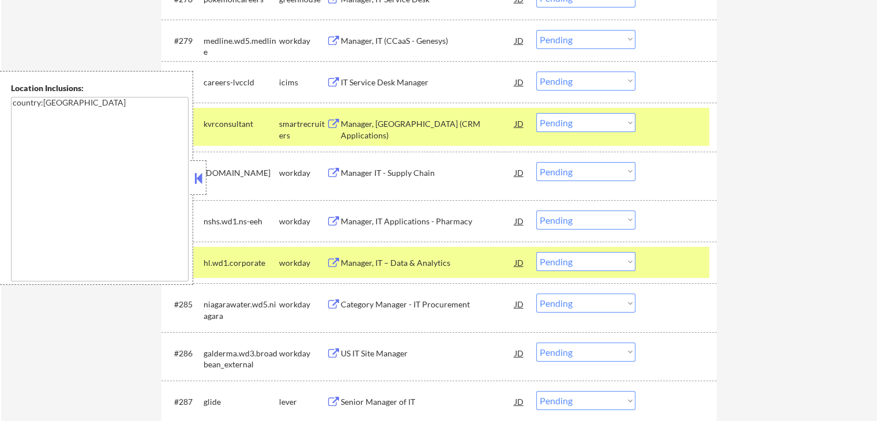
click at [555, 125] on select "Choose an option... Pending Applied Excluded (Questions) Excluded (Expired) Exc…" at bounding box center [585, 122] width 99 height 19
click at [536, 113] on select "Choose an option... Pending Applied Excluded (Questions) Excluded (Expired) Exc…" at bounding box center [585, 122] width 99 height 19
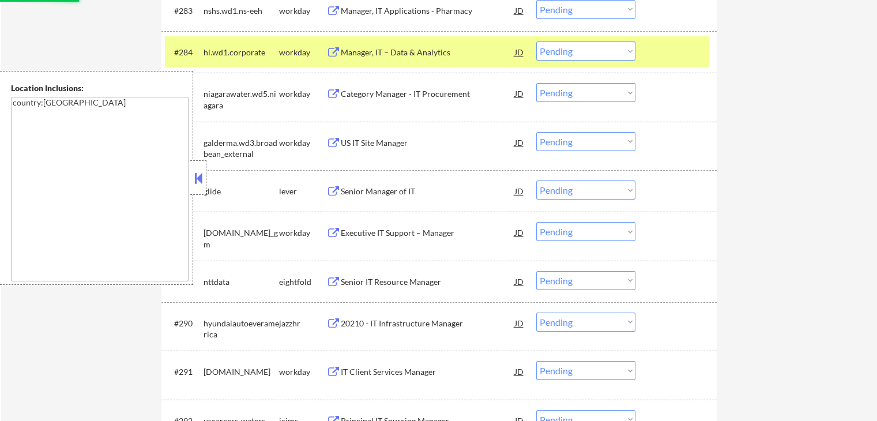
scroll to position [4137, 0]
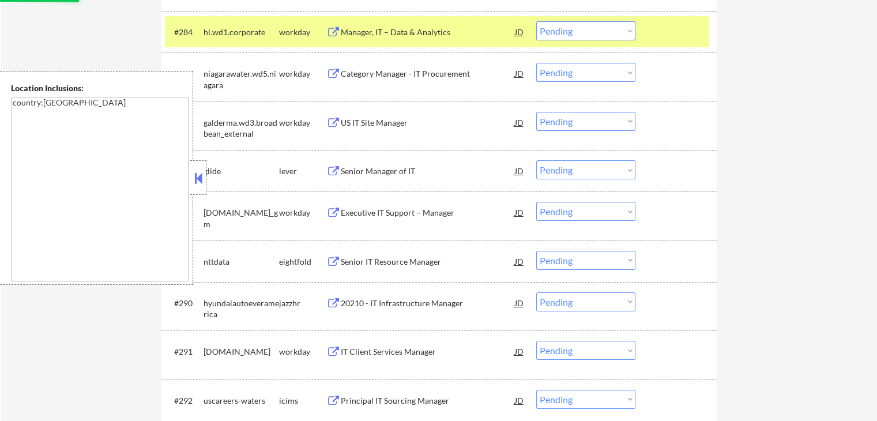
click at [334, 175] on button at bounding box center [333, 171] width 14 height 11
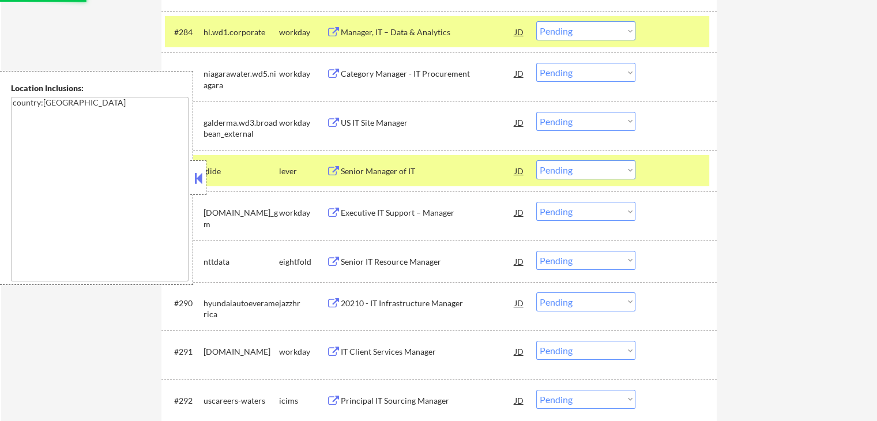
select select ""pending""
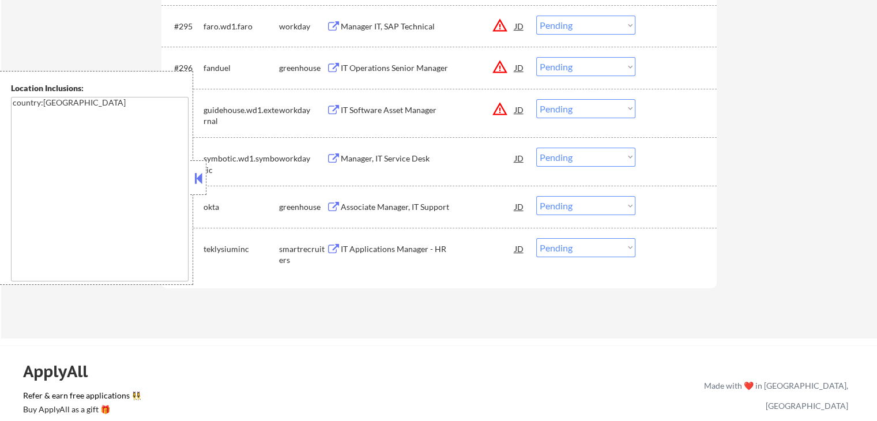
scroll to position [4656, 0]
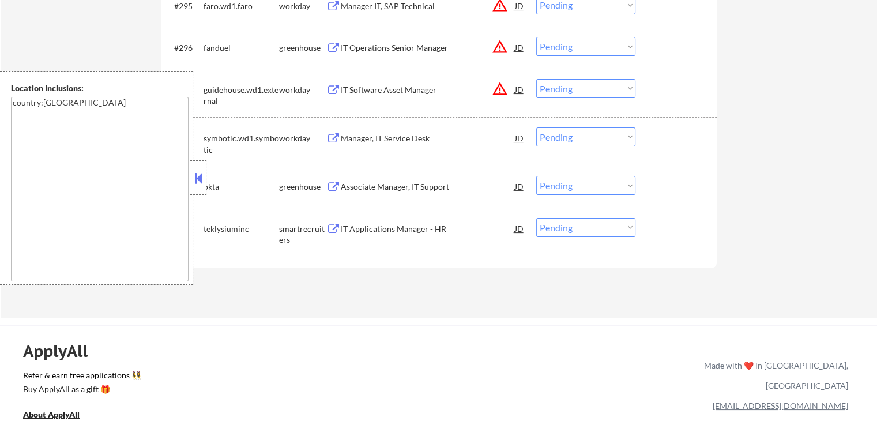
click at [333, 187] on button at bounding box center [333, 187] width 14 height 11
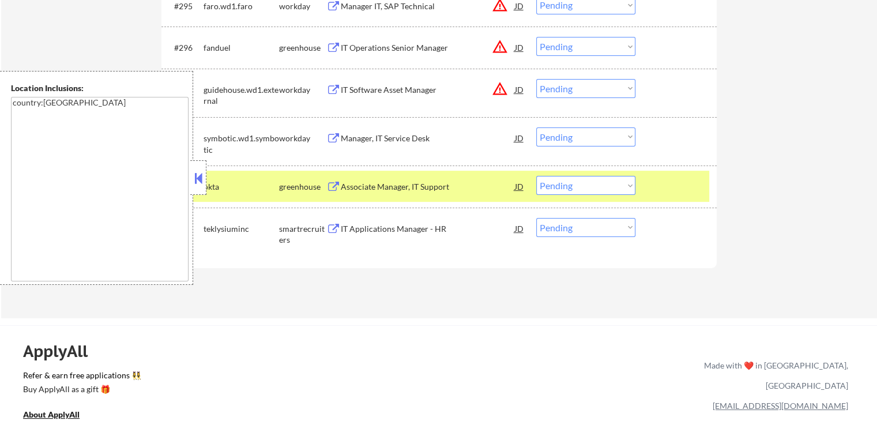
click at [328, 229] on button at bounding box center [333, 229] width 14 height 11
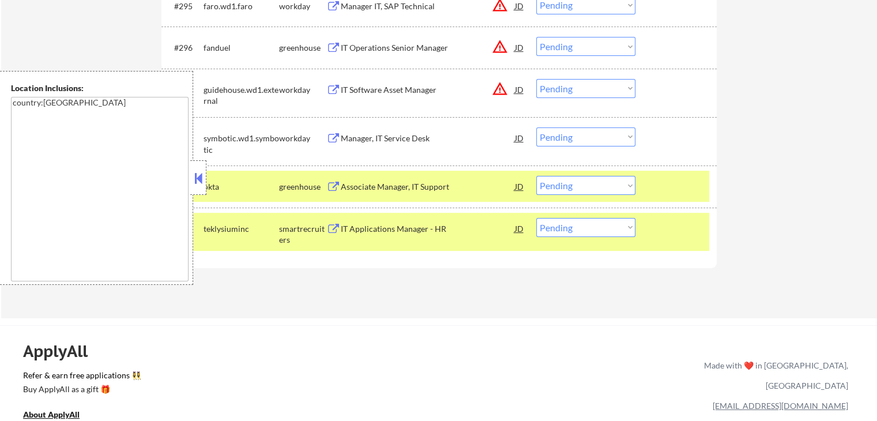
click at [583, 226] on select "Choose an option... Pending Applied Excluded (Questions) Excluded (Expired) Exc…" at bounding box center [585, 227] width 99 height 19
click at [536, 218] on select "Choose an option... Pending Applied Excluded (Questions) Excluded (Expired) Exc…" at bounding box center [585, 227] width 99 height 19
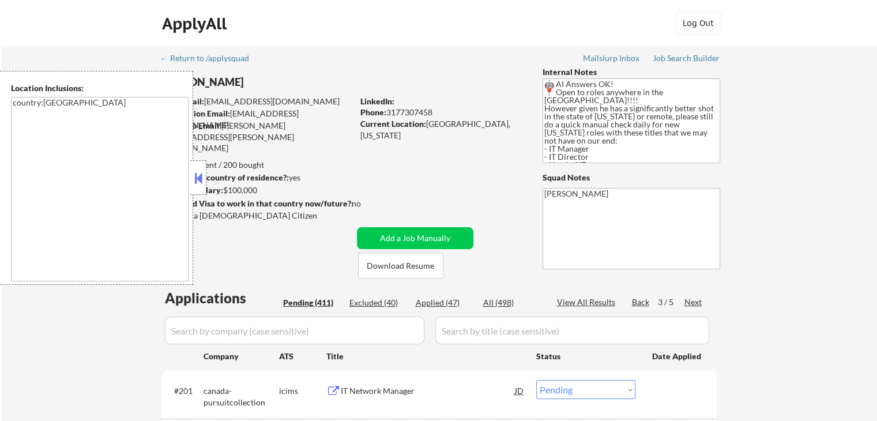
scroll to position [115, 0]
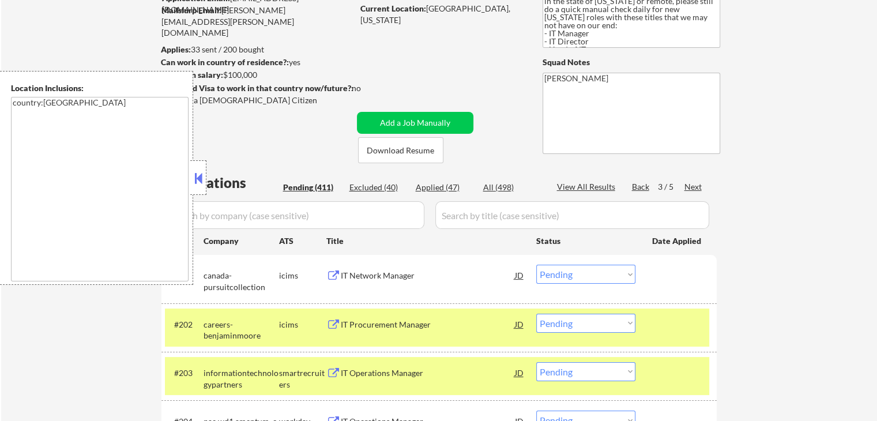
select select ""pending""
click at [691, 187] on div "Next" at bounding box center [693, 187] width 18 height 12
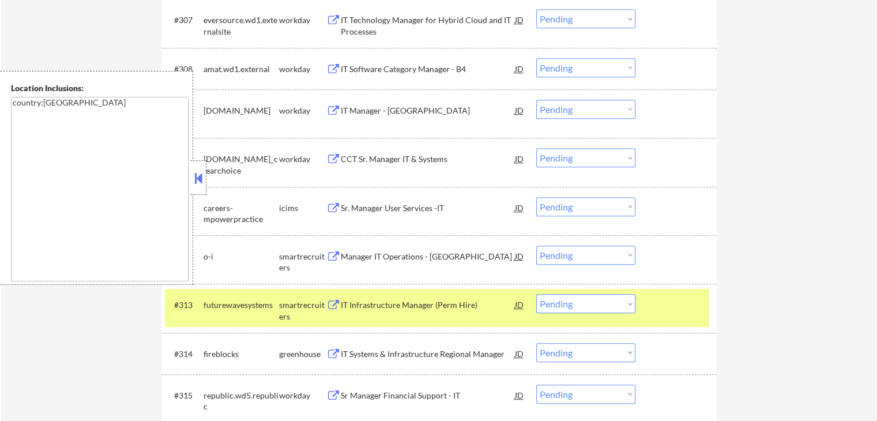
scroll to position [692, 0]
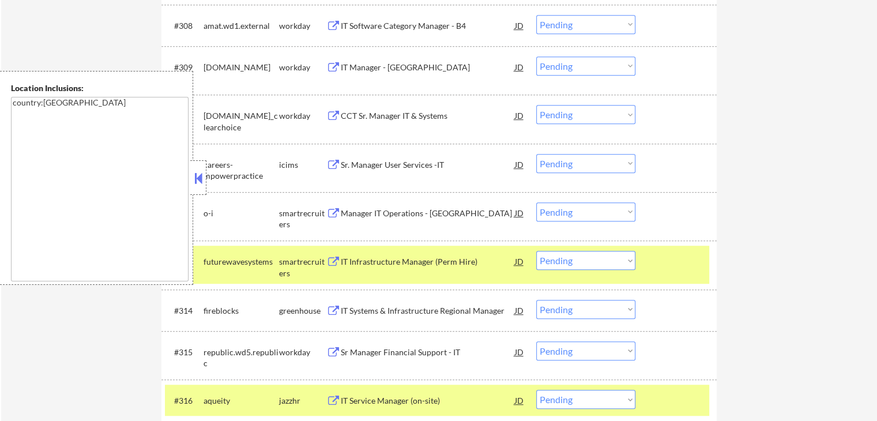
click at [337, 210] on button at bounding box center [333, 213] width 14 height 11
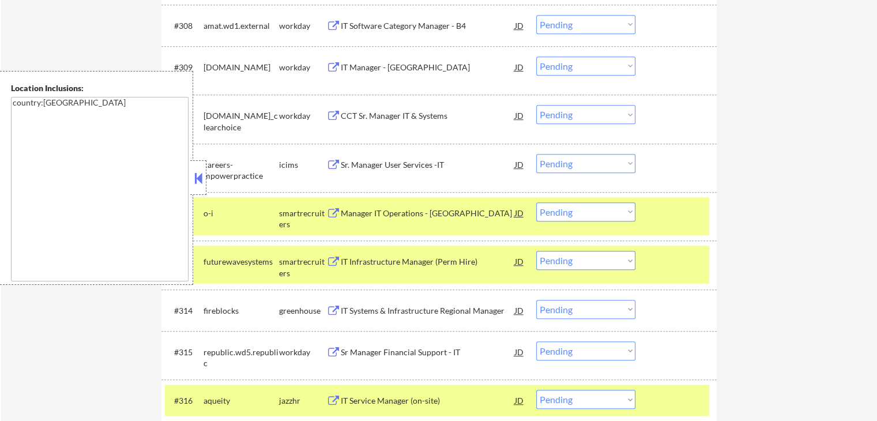
click at [593, 207] on select "Choose an option... Pending Applied Excluded (Questions) Excluded (Expired) Exc…" at bounding box center [585, 211] width 99 height 19
click at [536, 202] on select "Choose an option... Pending Applied Excluded (Questions) Excluded (Expired) Exc…" at bounding box center [585, 211] width 99 height 19
click at [325, 261] on div "smartrecruiters" at bounding box center [302, 267] width 47 height 22
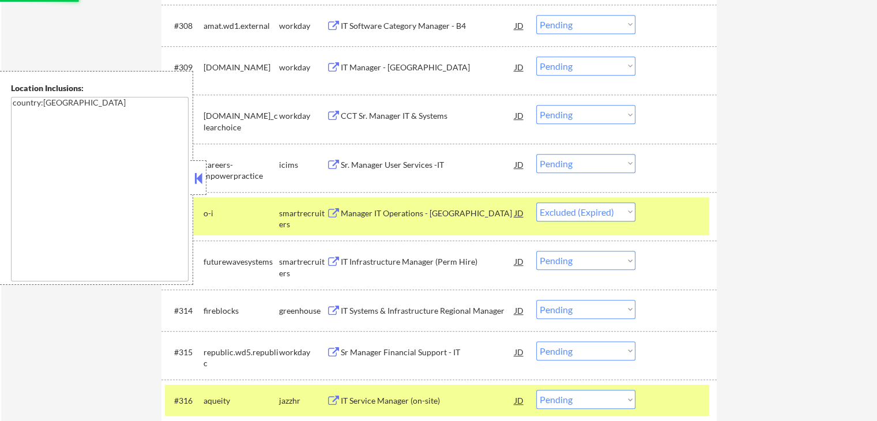
click at [336, 263] on button at bounding box center [333, 262] width 14 height 11
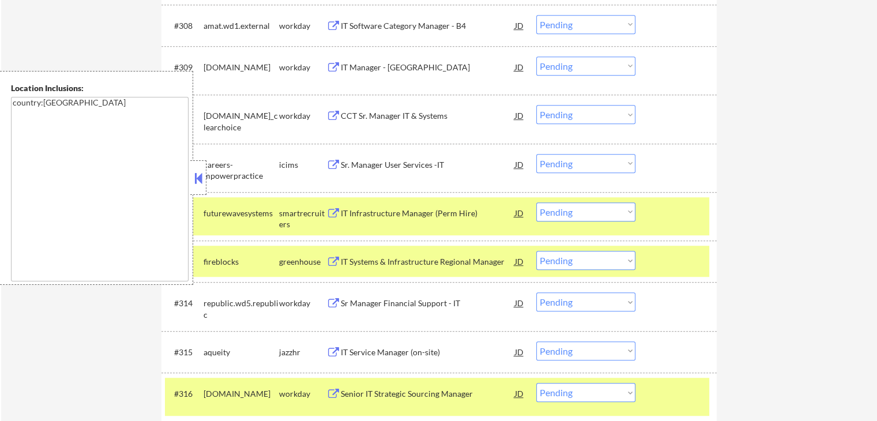
click at [571, 213] on select "Choose an option... Pending Applied Excluded (Questions) Excluded (Expired) Exc…" at bounding box center [585, 211] width 99 height 19
click at [536, 202] on select "Choose an option... Pending Applied Excluded (Questions) Excluded (Expired) Exc…" at bounding box center [585, 211] width 99 height 19
click at [327, 261] on button at bounding box center [333, 262] width 14 height 11
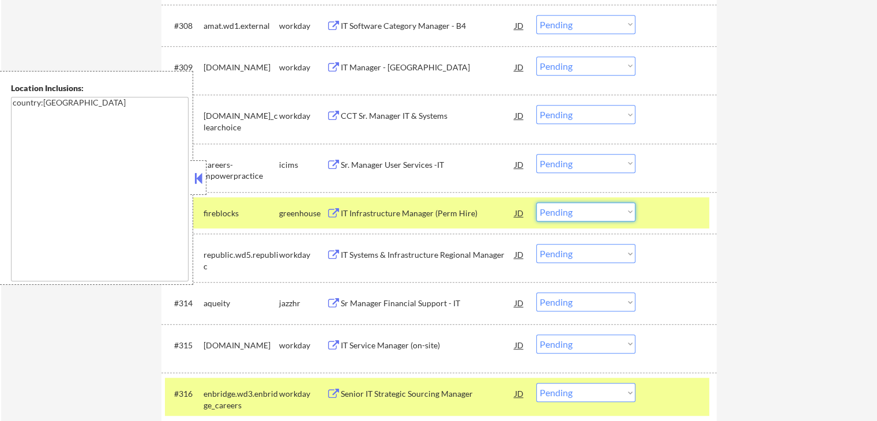
drag, startPoint x: 573, startPoint y: 213, endPoint x: 573, endPoint y: 219, distance: 6.3
click at [573, 213] on select "Choose an option... Pending Applied Excluded (Questions) Excluded (Expired) Exc…" at bounding box center [585, 211] width 99 height 19
click at [536, 202] on select "Choose an option... Pending Applied Excluded (Questions) Excluded (Expired) Exc…" at bounding box center [585, 211] width 99 height 19
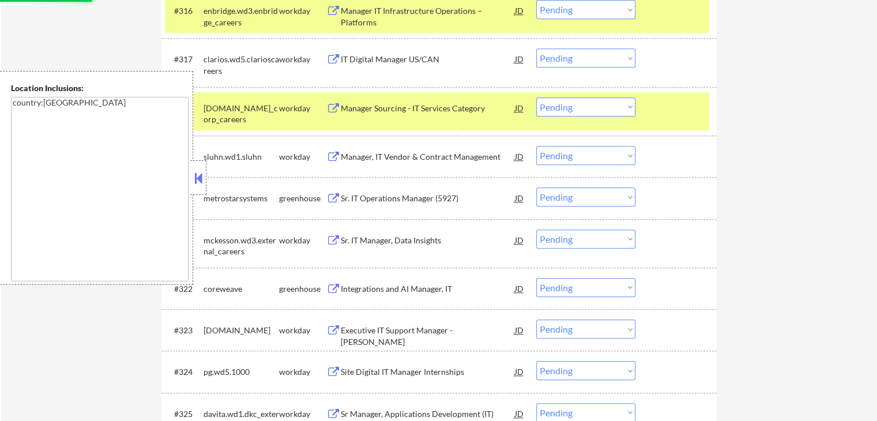
scroll to position [1095, 0]
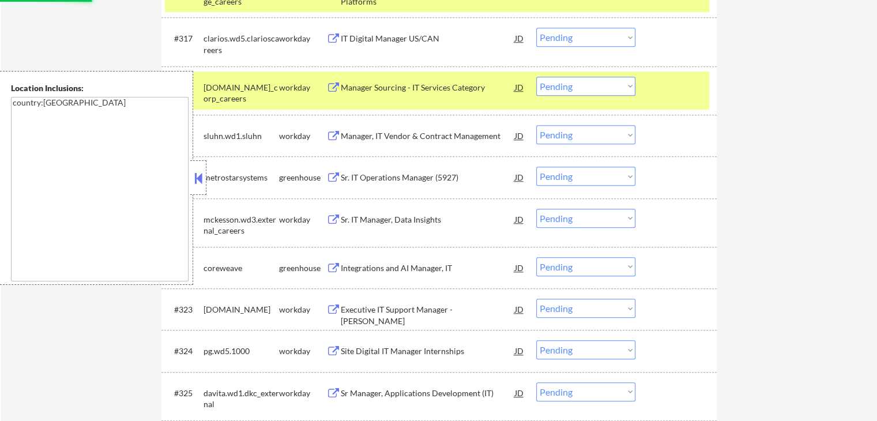
click at [330, 182] on button at bounding box center [333, 177] width 14 height 11
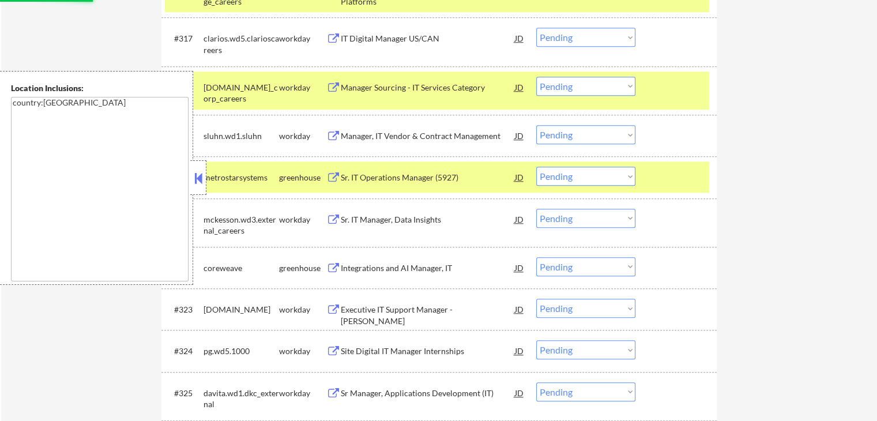
select select ""pending""
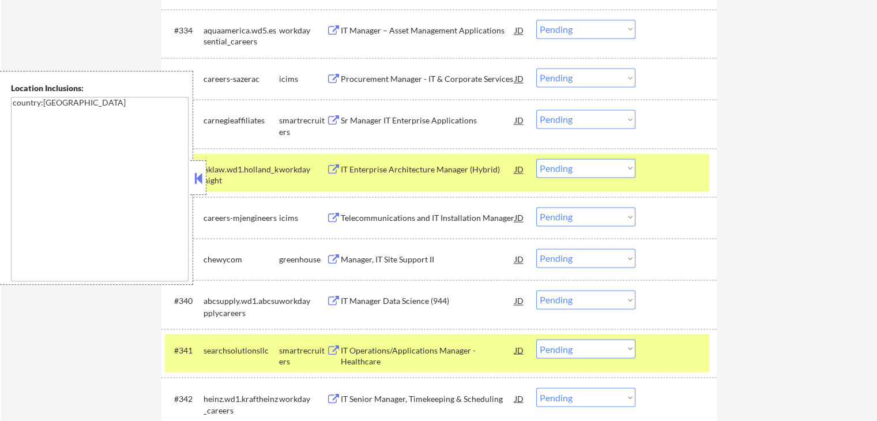
scroll to position [1903, 0]
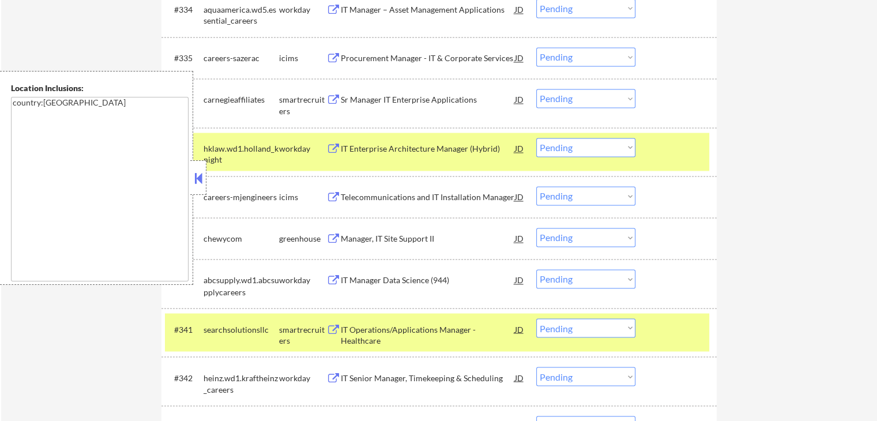
click at [333, 99] on button at bounding box center [333, 100] width 14 height 11
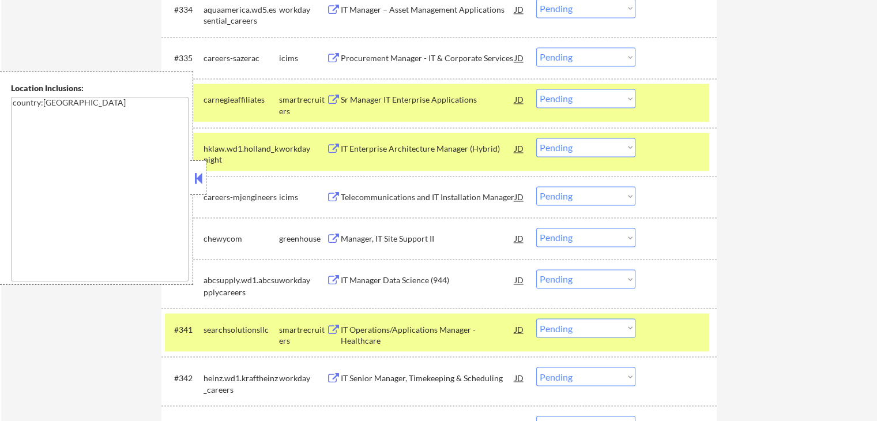
click at [559, 91] on select "Choose an option... Pending Applied Excluded (Questions) Excluded (Expired) Exc…" at bounding box center [585, 98] width 99 height 19
click at [536, 89] on select "Choose an option... Pending Applied Excluded (Questions) Excluded (Expired) Exc…" at bounding box center [585, 98] width 99 height 19
click at [334, 235] on button at bounding box center [333, 239] width 14 height 11
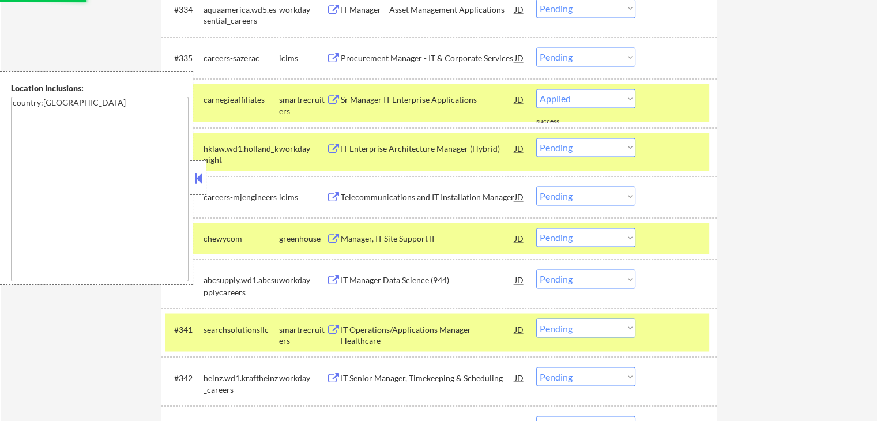
select select ""pending""
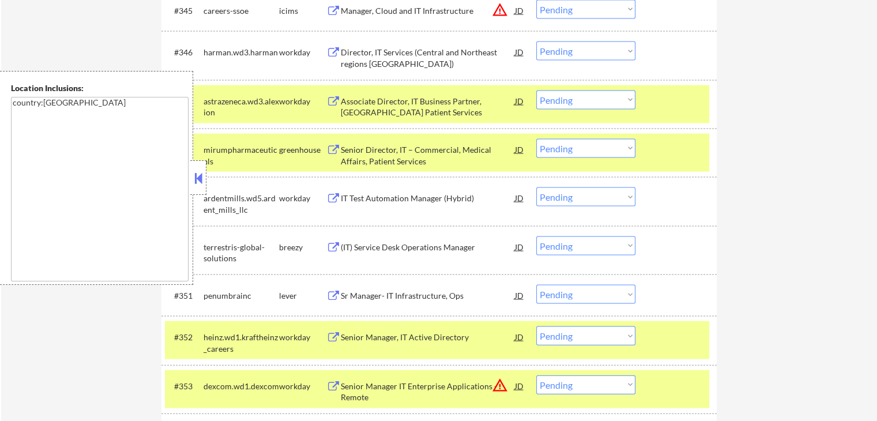
scroll to position [2422, 0]
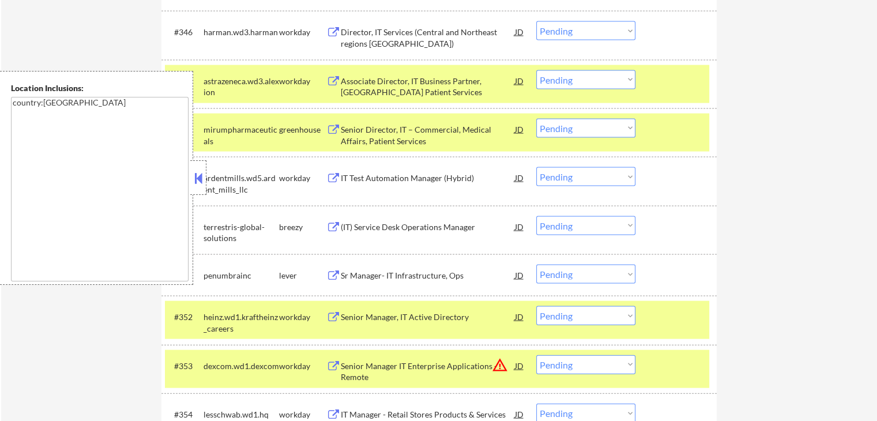
click at [334, 132] on button at bounding box center [333, 130] width 14 height 11
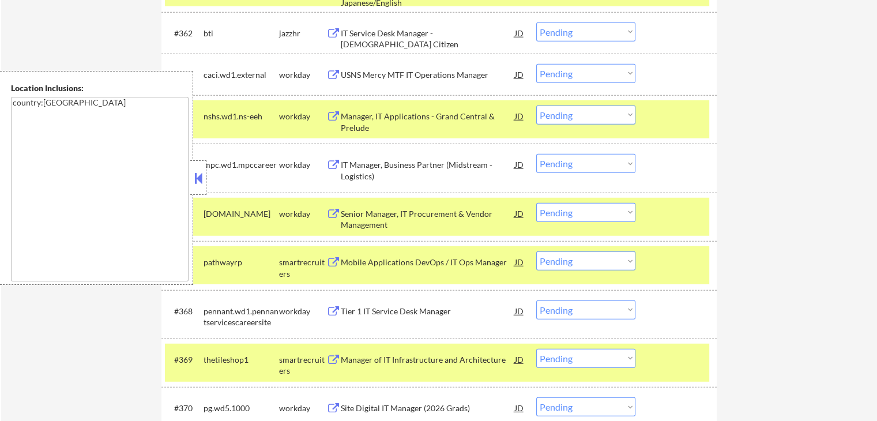
scroll to position [3229, 0]
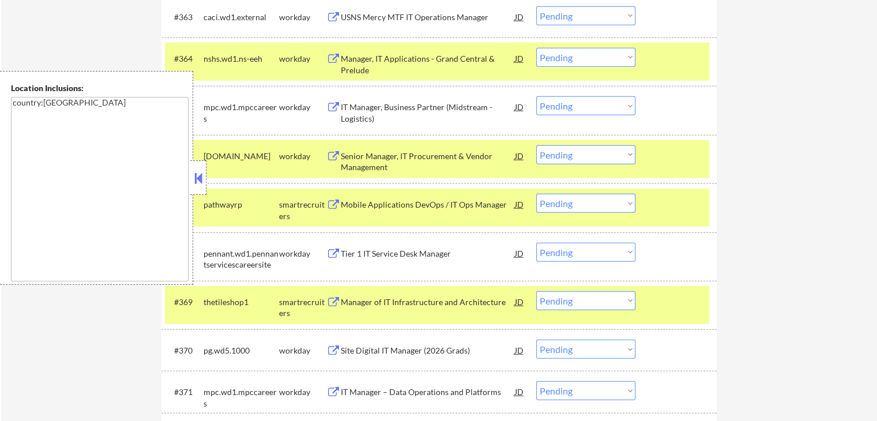
click at [332, 207] on button at bounding box center [333, 204] width 14 height 11
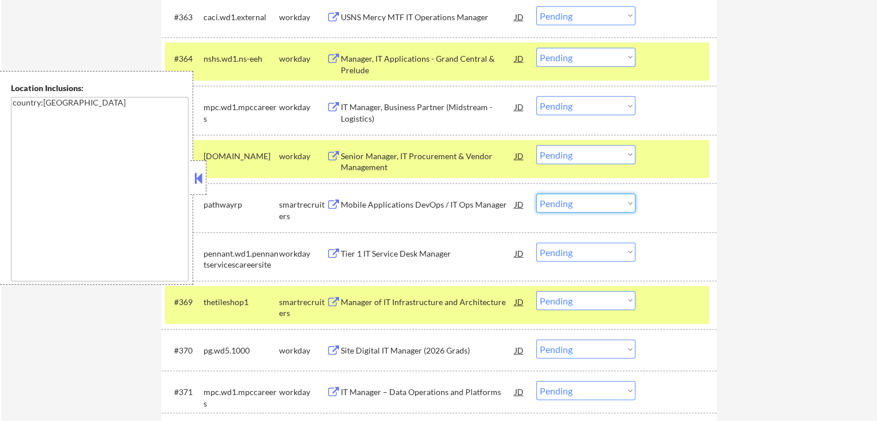
drag, startPoint x: 574, startPoint y: 203, endPoint x: 575, endPoint y: 209, distance: 6.4
click at [575, 207] on select "Choose an option... Pending Applied Excluded (Questions) Excluded (Expired) Exc…" at bounding box center [585, 203] width 99 height 19
click at [536, 194] on select "Choose an option... Pending Applied Excluded (Questions) Excluded (Expired) Exc…" at bounding box center [585, 203] width 99 height 19
select select ""pending""
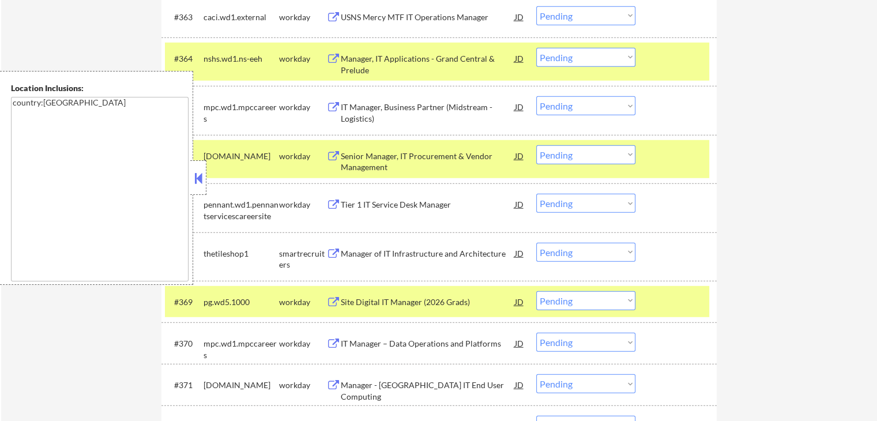
click at [334, 254] on button at bounding box center [333, 254] width 14 height 11
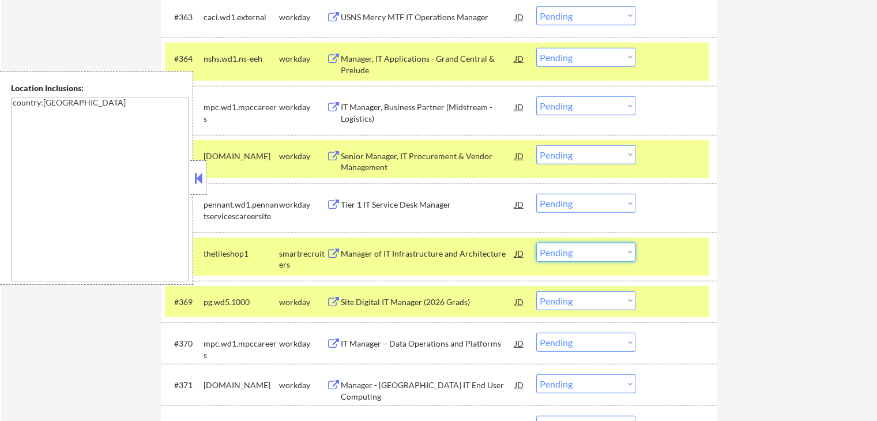
drag, startPoint x: 569, startPoint y: 249, endPoint x: 569, endPoint y: 259, distance: 9.8
click at [569, 251] on select "Choose an option... Pending Applied Excluded (Questions) Excluded (Expired) Exc…" at bounding box center [585, 252] width 99 height 19
click at [536, 243] on select "Choose an option... Pending Applied Excluded (Questions) Excluded (Expired) Exc…" at bounding box center [585, 252] width 99 height 19
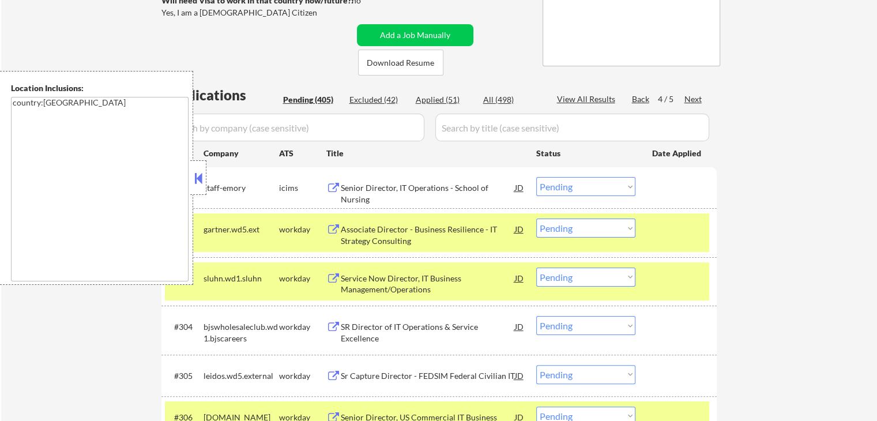
scroll to position [0, 0]
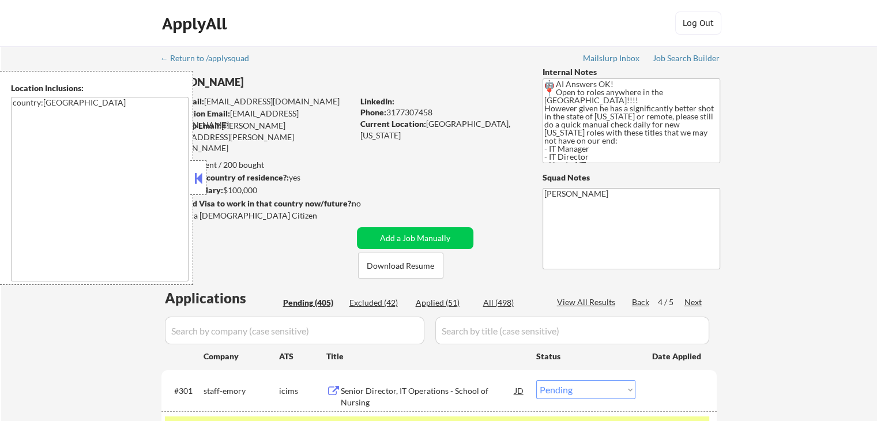
select select ""pending""
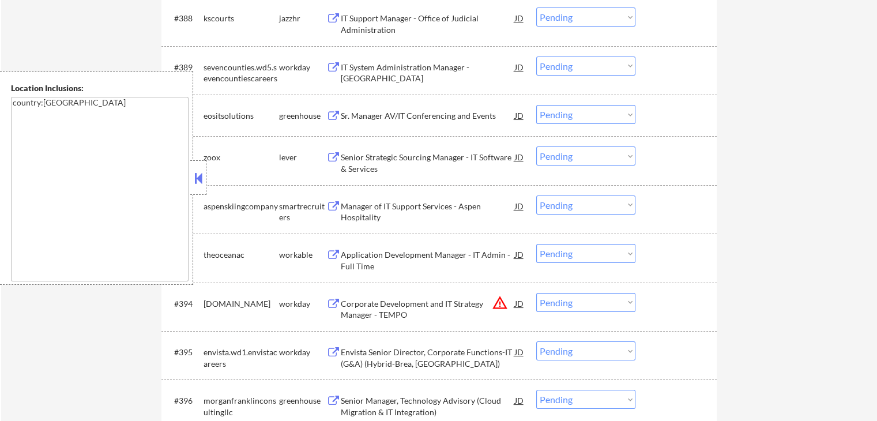
scroll to position [4394, 0]
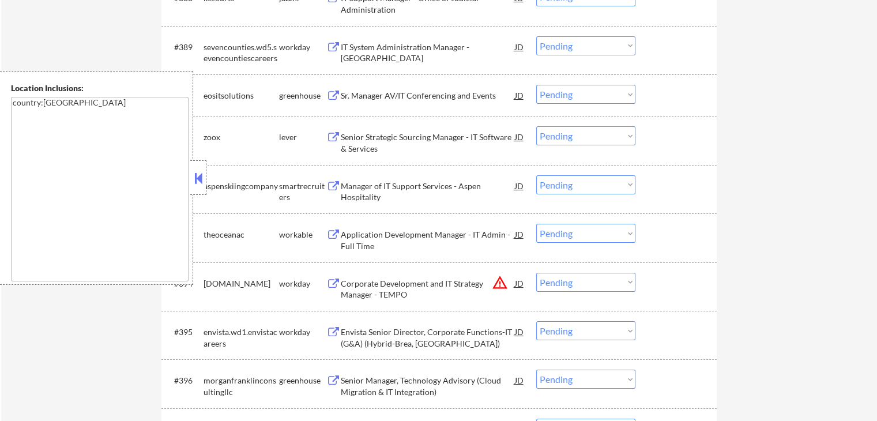
click at [332, 183] on button at bounding box center [333, 186] width 14 height 11
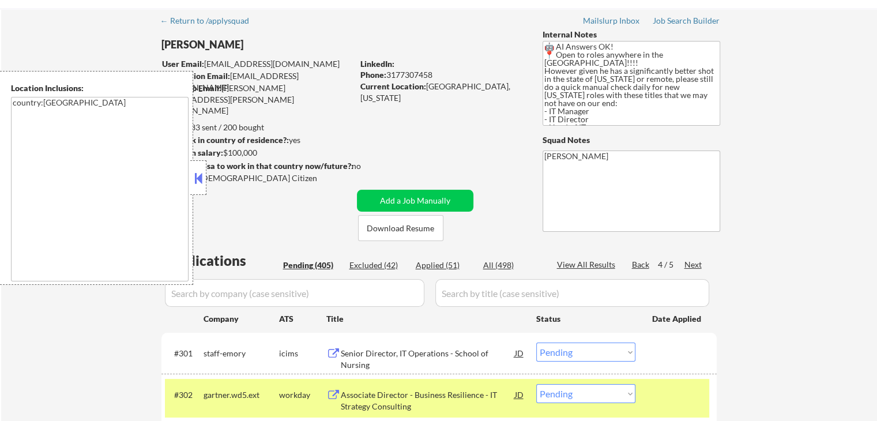
scroll to position [58, 0]
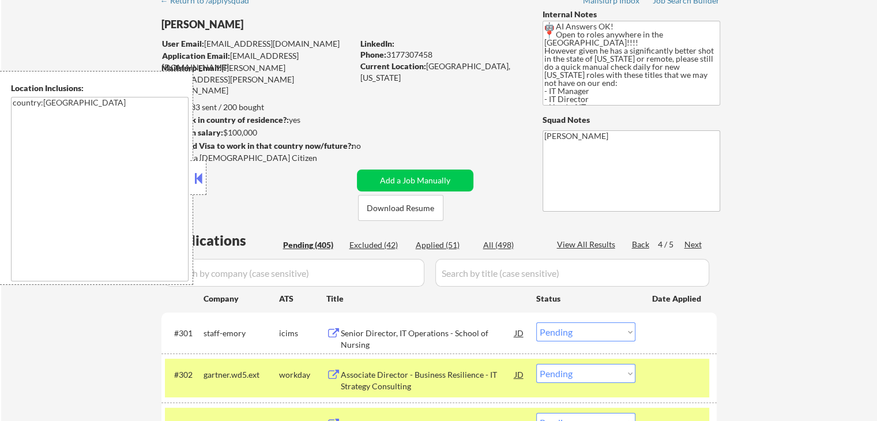
click at [699, 246] on div "Next" at bounding box center [693, 245] width 18 height 12
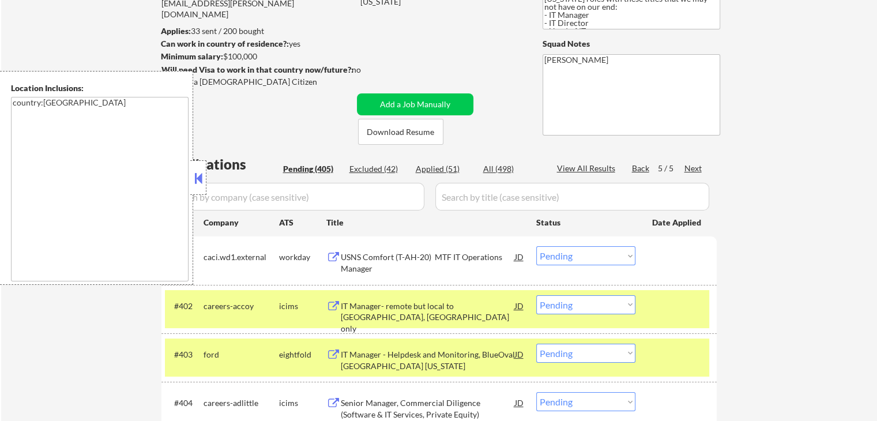
scroll to position [115, 0]
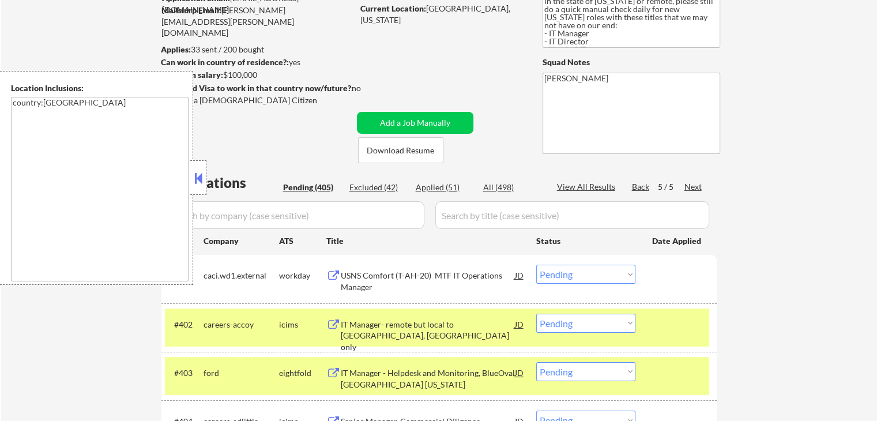
click at [641, 189] on div "Back" at bounding box center [641, 187] width 18 height 12
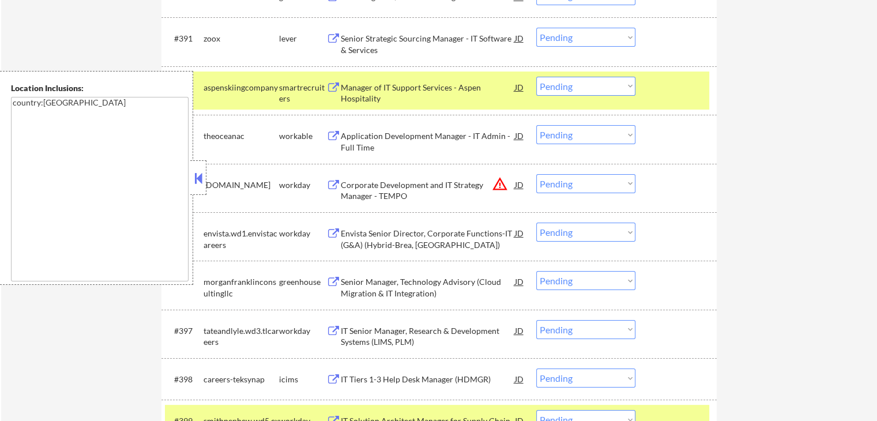
scroll to position [4472, 0]
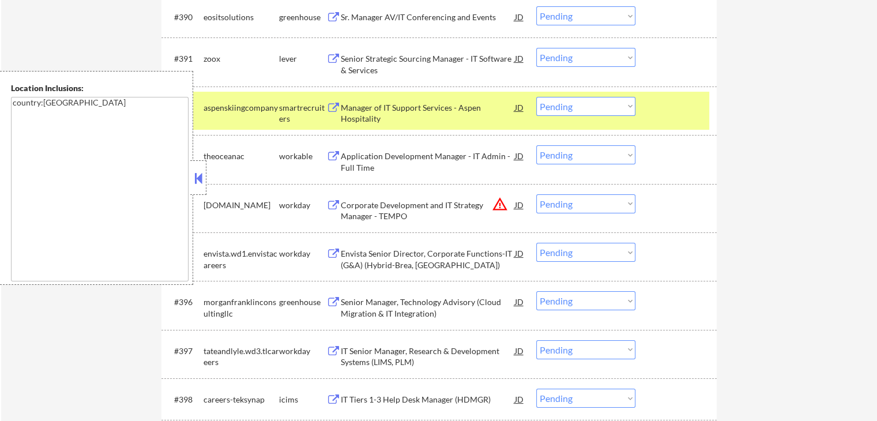
click at [332, 305] on button at bounding box center [333, 302] width 14 height 11
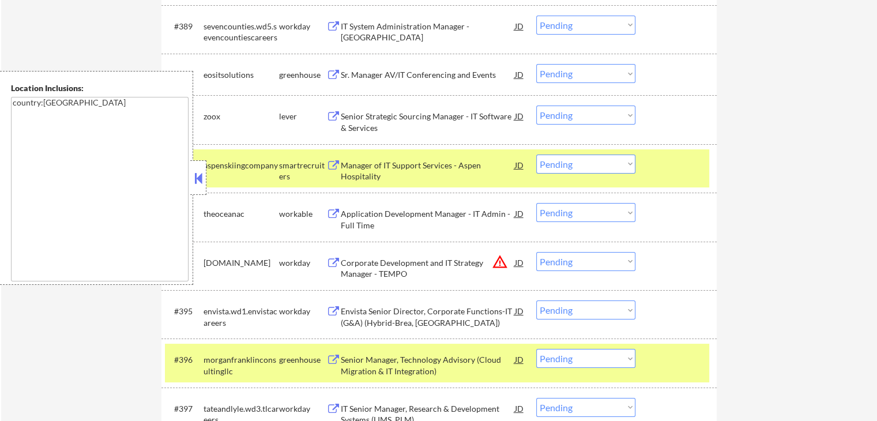
scroll to position [4357, 0]
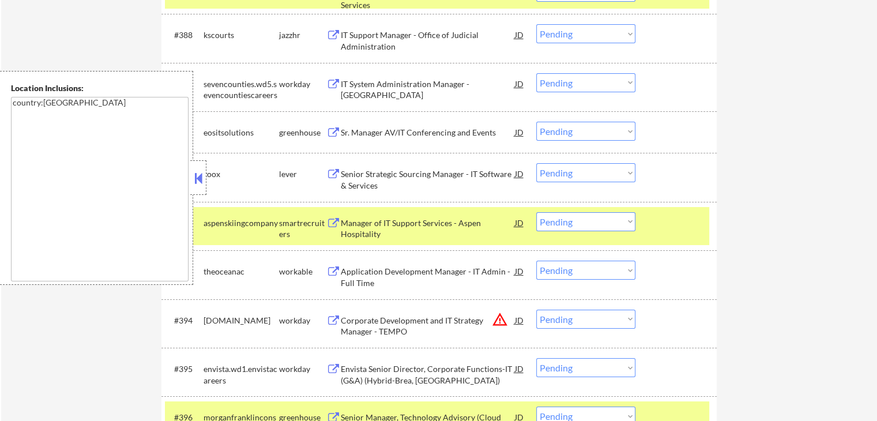
click at [334, 170] on button at bounding box center [333, 174] width 14 height 11
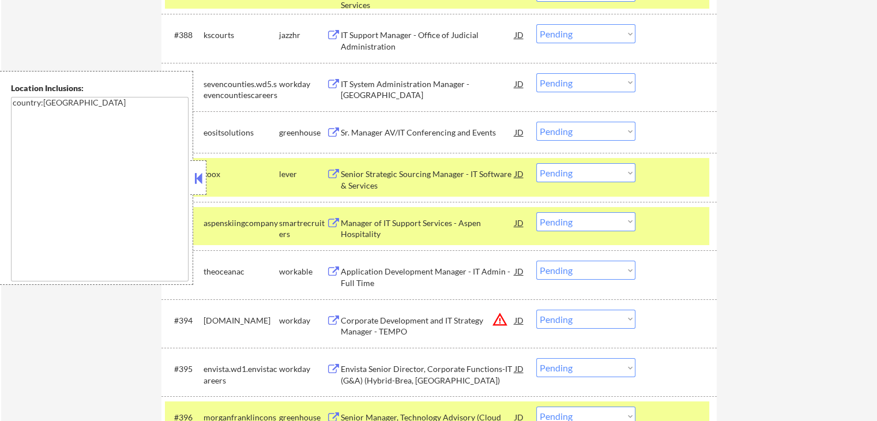
click at [334, 127] on button at bounding box center [333, 132] width 14 height 11
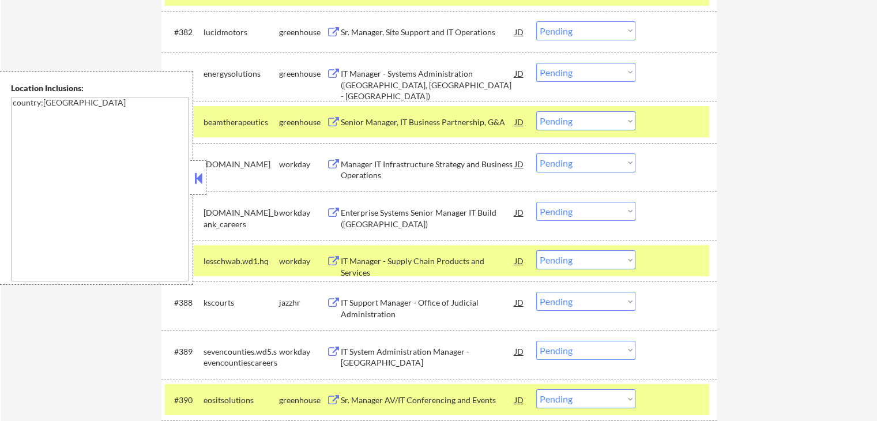
scroll to position [4068, 0]
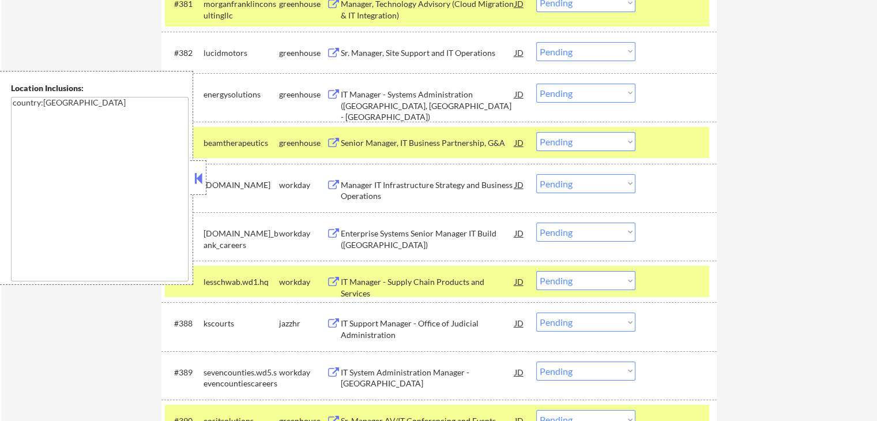
click at [332, 139] on button at bounding box center [333, 143] width 14 height 11
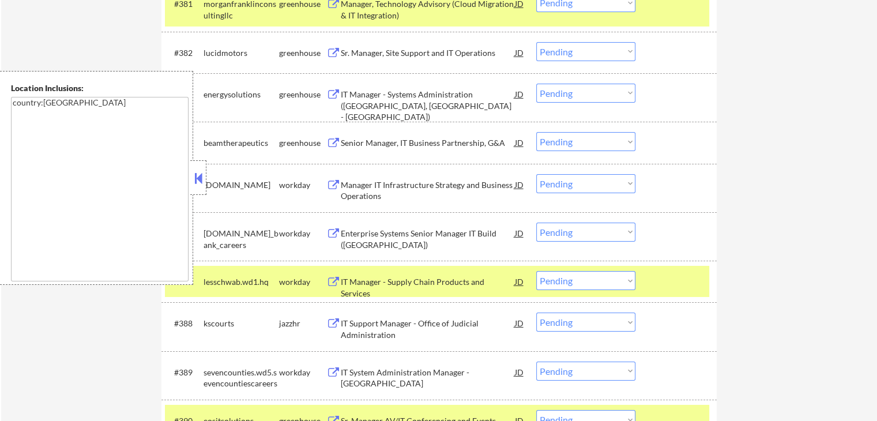
click at [330, 142] on button at bounding box center [333, 143] width 14 height 11
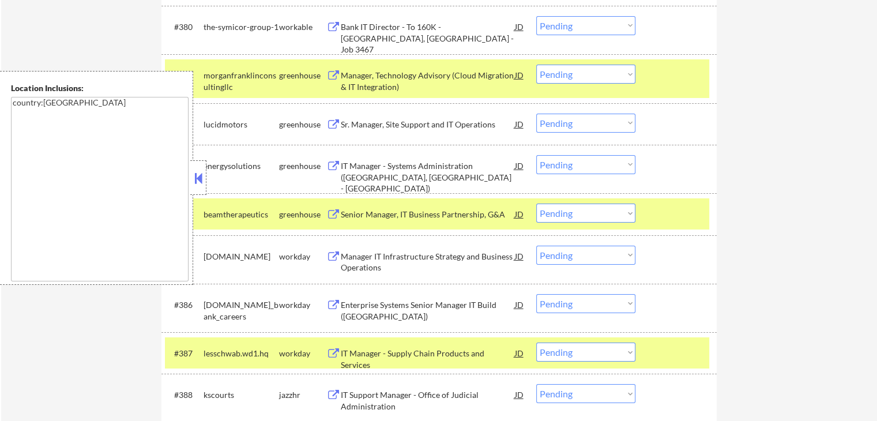
scroll to position [4011, 0]
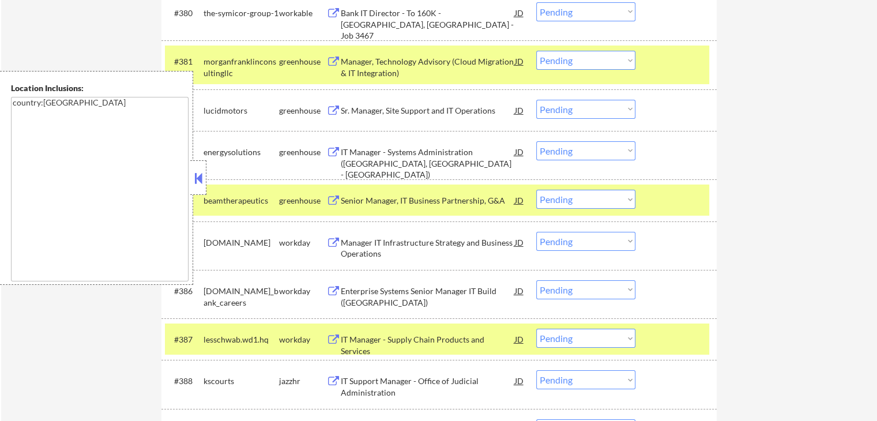
click at [330, 150] on button at bounding box center [333, 152] width 14 height 11
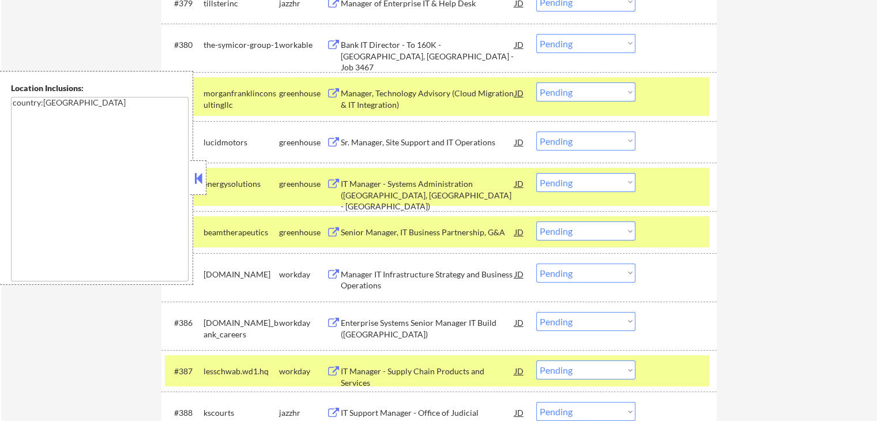
scroll to position [3953, 0]
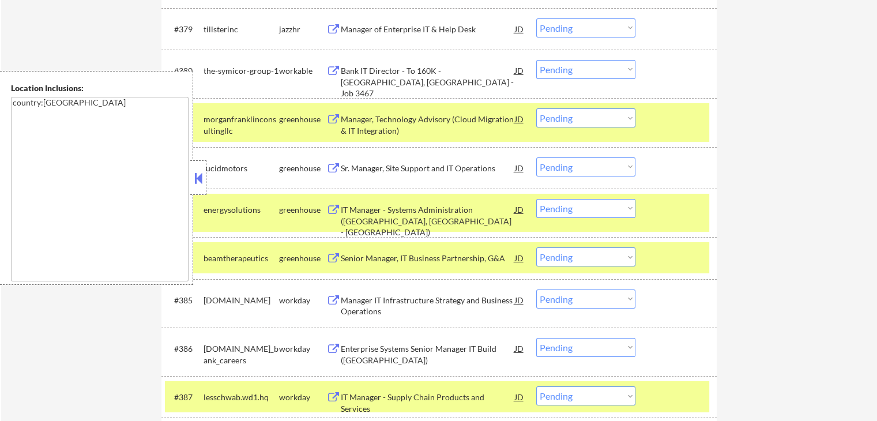
click at [332, 168] on button at bounding box center [333, 168] width 14 height 11
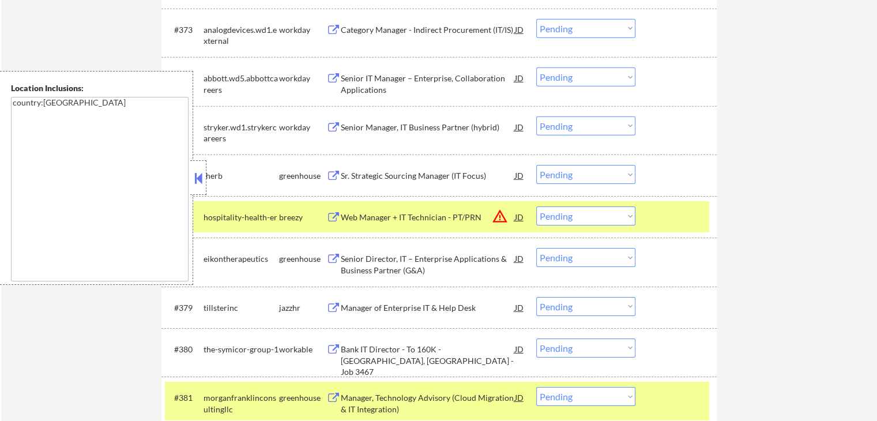
scroll to position [3665, 0]
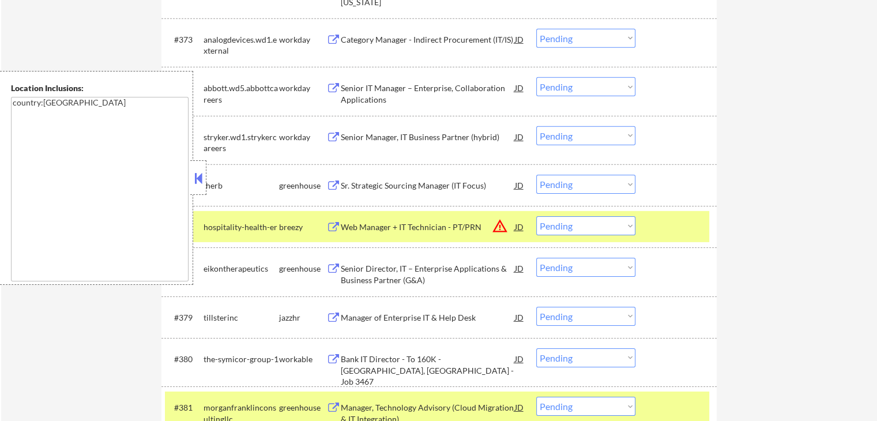
click at [333, 263] on div "Senior Director, IT – Enterprise Applications & Business Partner (G&A) JD warni…" at bounding box center [425, 272] width 199 height 28
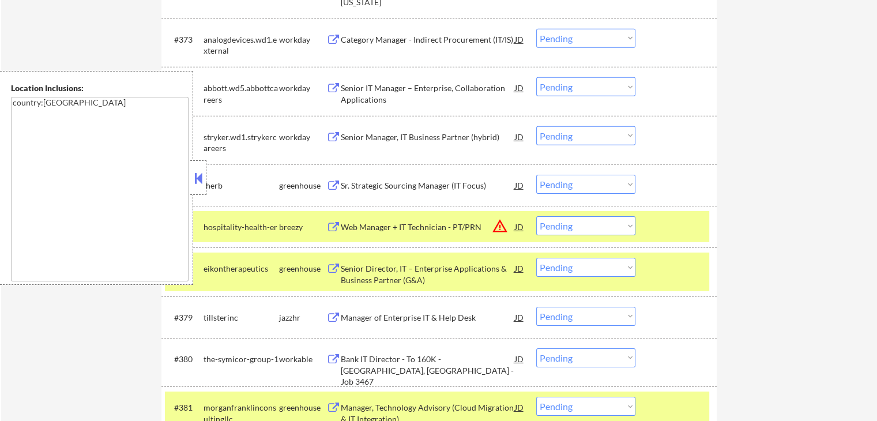
click at [570, 266] on select "Choose an option... Pending Applied Excluded (Questions) Excluded (Expired) Exc…" at bounding box center [585, 267] width 99 height 19
click at [536, 258] on select "Choose an option... Pending Applied Excluded (Questions) Excluded (Expired) Exc…" at bounding box center [585, 267] width 99 height 19
select select ""pending""
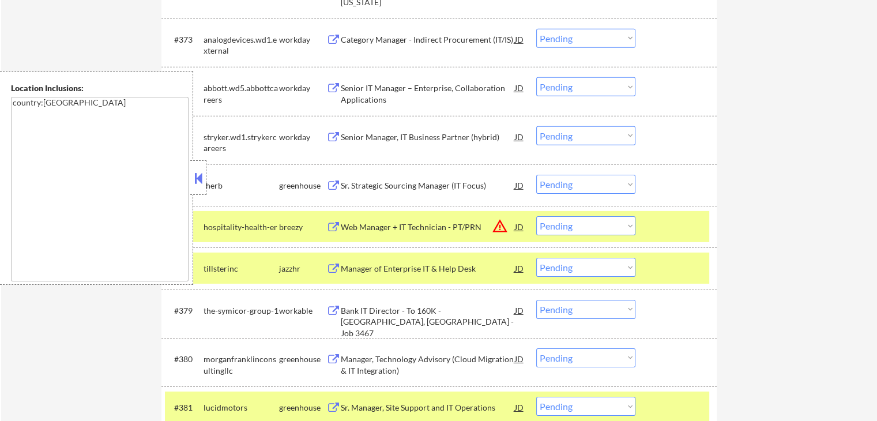
click at [330, 183] on button at bounding box center [333, 185] width 14 height 11
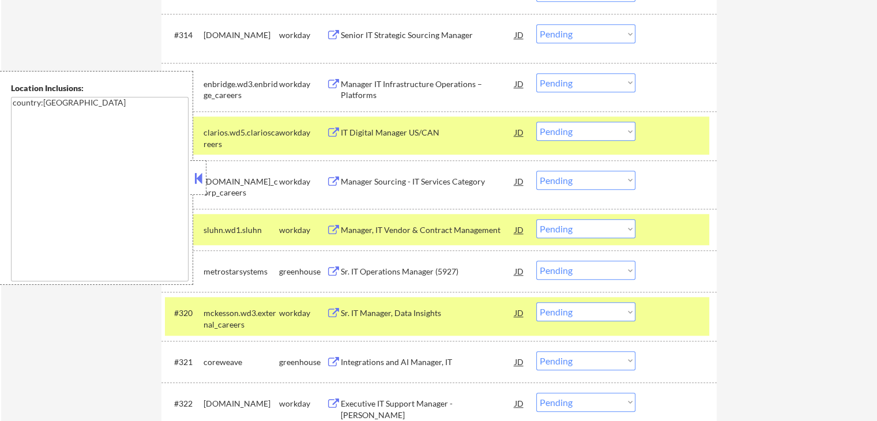
scroll to position [980, 0]
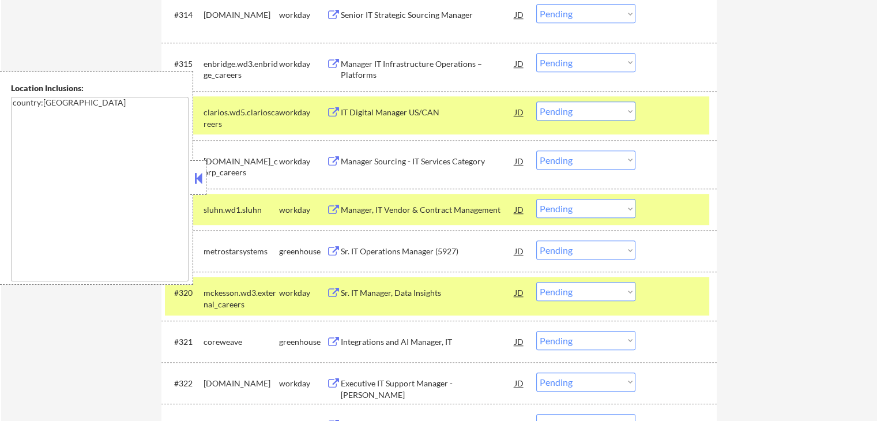
click at [333, 253] on button at bounding box center [333, 251] width 14 height 11
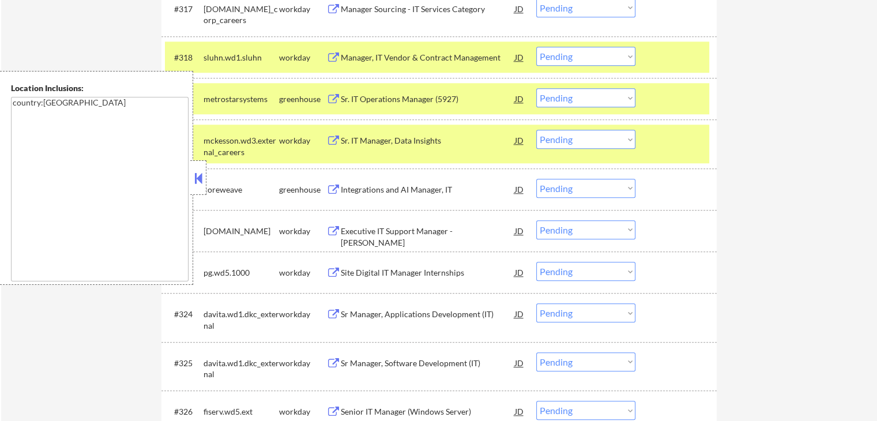
scroll to position [1211, 0]
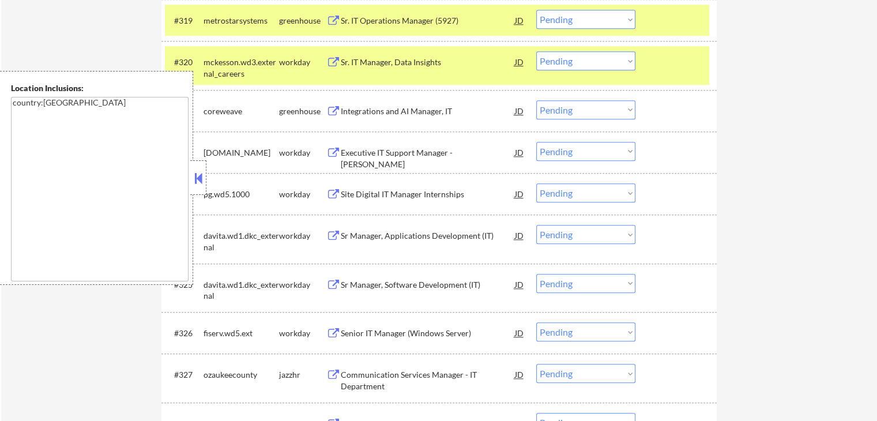
click at [331, 110] on button at bounding box center [333, 111] width 14 height 11
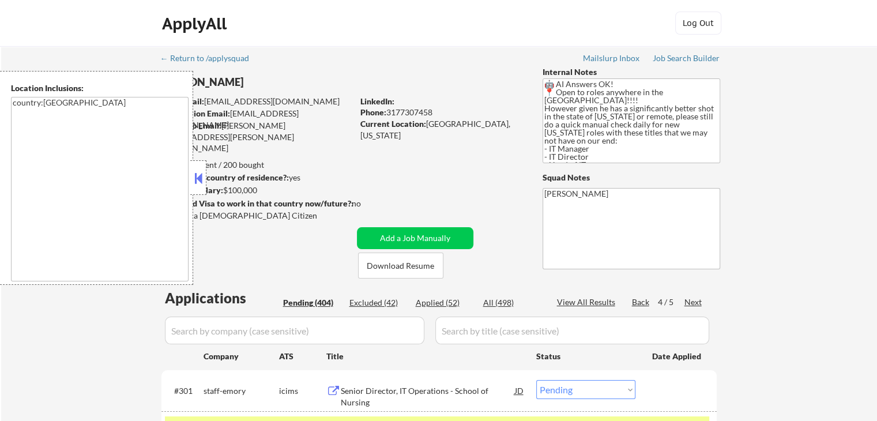
scroll to position [0, 0]
click at [639, 304] on div "Back" at bounding box center [641, 302] width 18 height 12
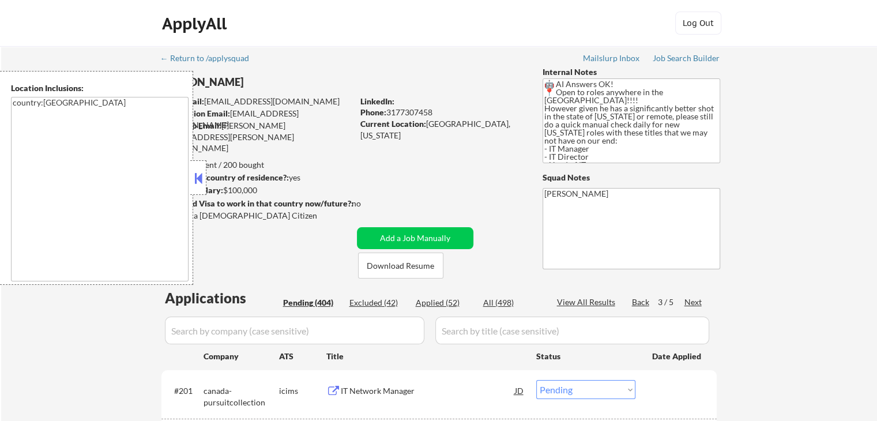
scroll to position [2479, 0]
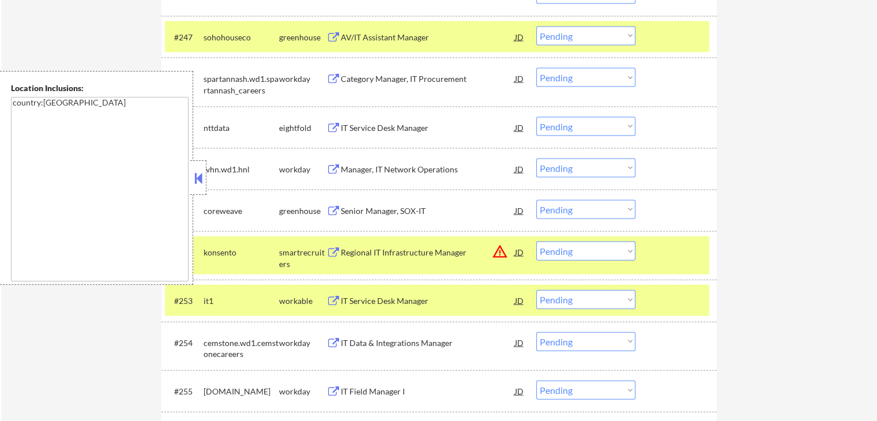
click at [566, 208] on select "Choose an option... Pending Applied Excluded (Questions) Excluded (Expired) Exc…" at bounding box center [585, 209] width 99 height 19
click at [536, 200] on select "Choose an option... Pending Applied Excluded (Questions) Excluded (Expired) Exc…" at bounding box center [585, 209] width 99 height 19
select select ""pending""
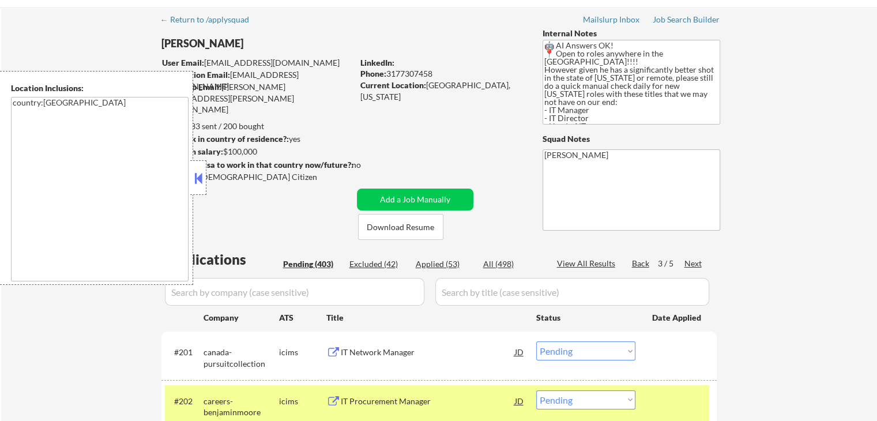
scroll to position [58, 0]
